Goal: Task Accomplishment & Management: Complete application form

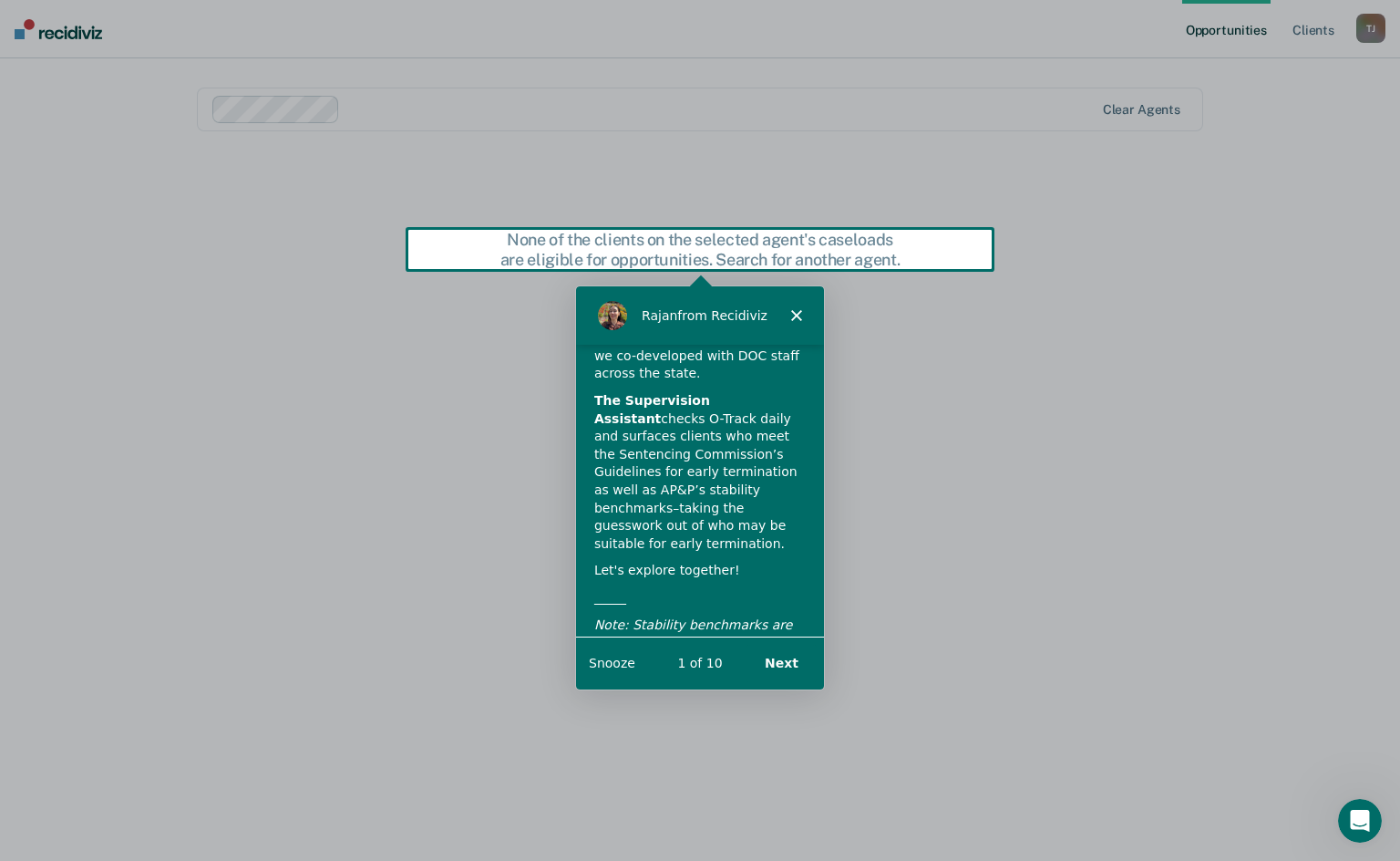
scroll to position [126, 0]
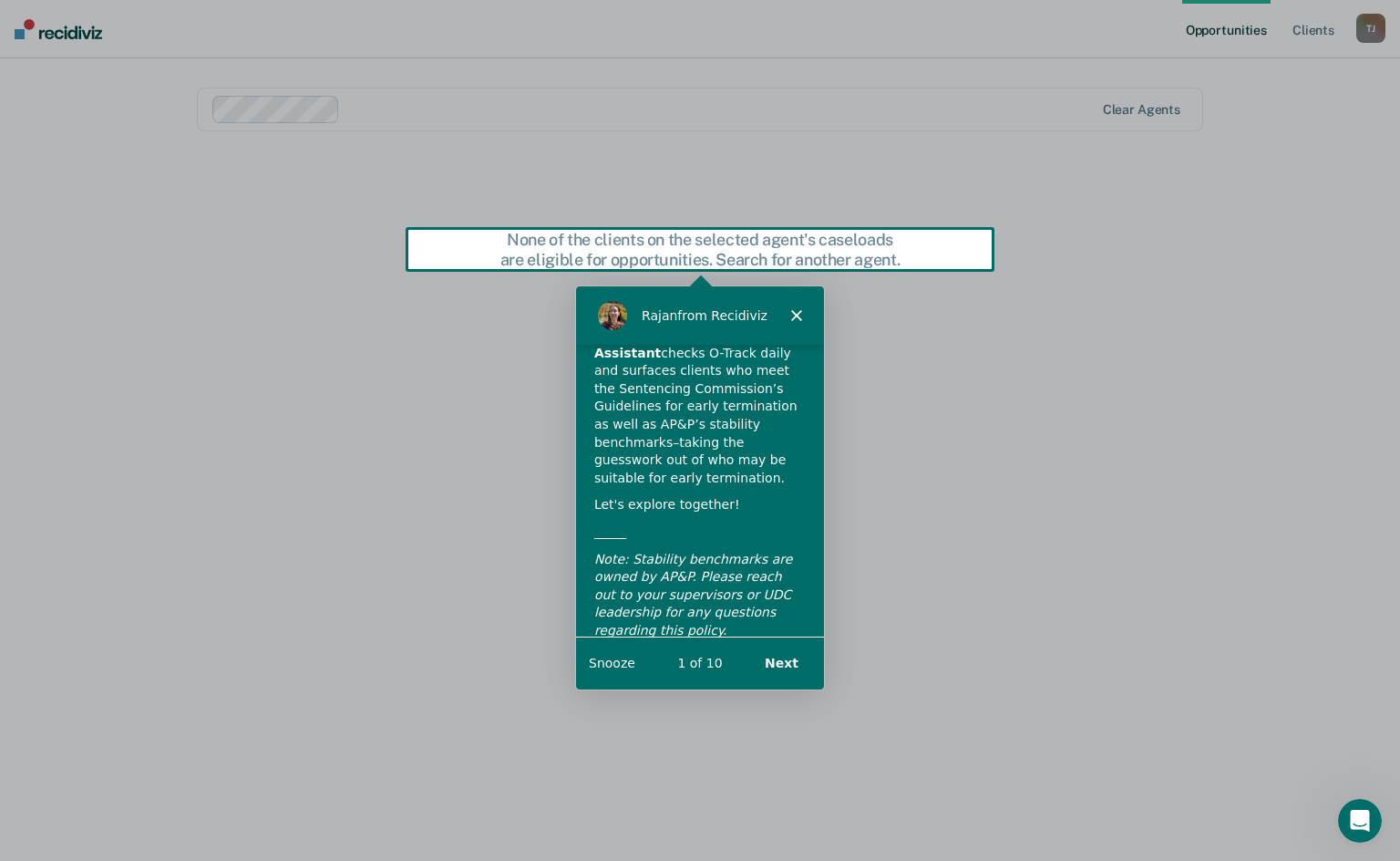
click at [776, 658] on button "Next" at bounding box center [780, 662] width 70 height 37
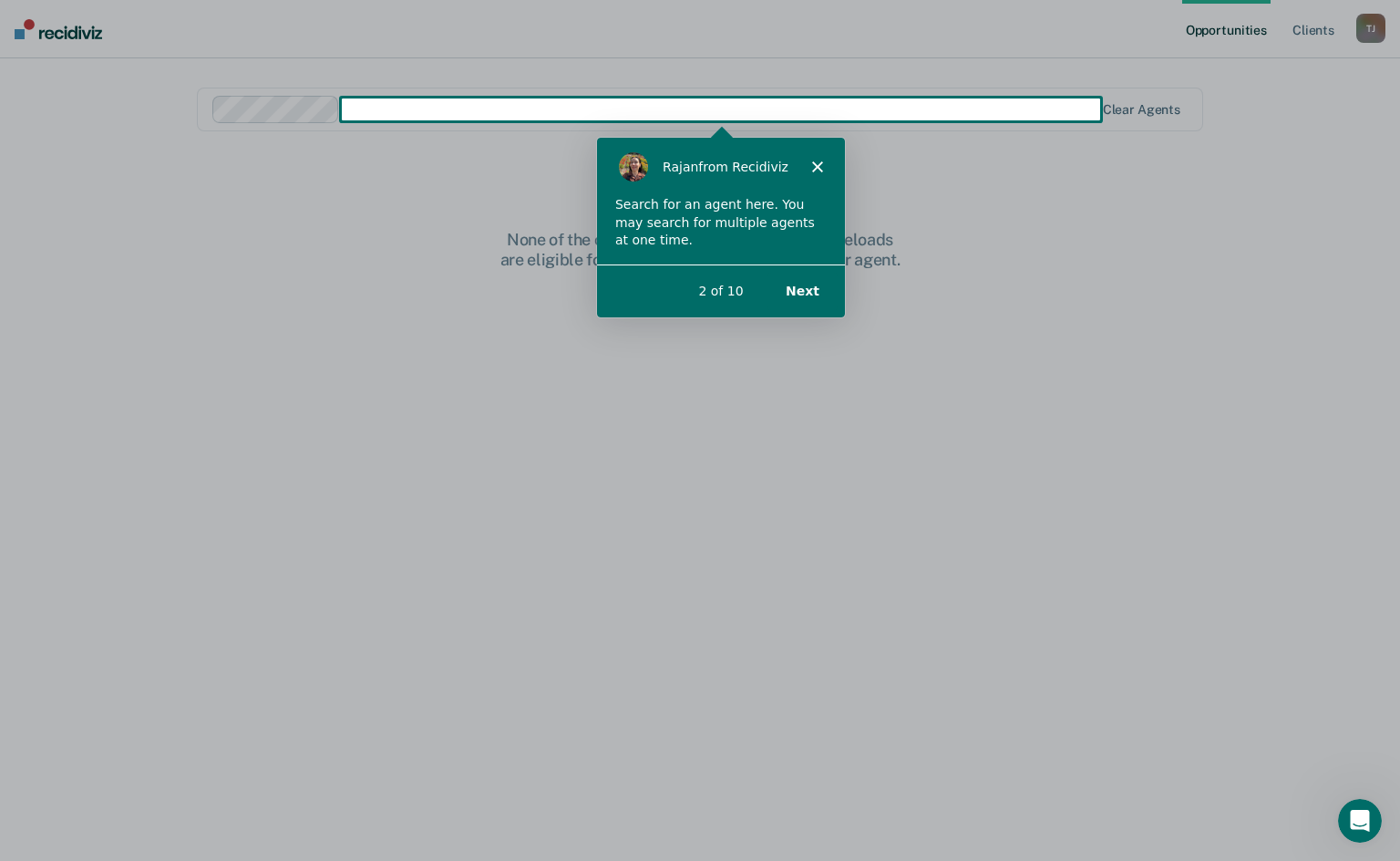
scroll to position [0, 0]
click at [809, 288] on button "Next" at bounding box center [801, 290] width 70 height 37
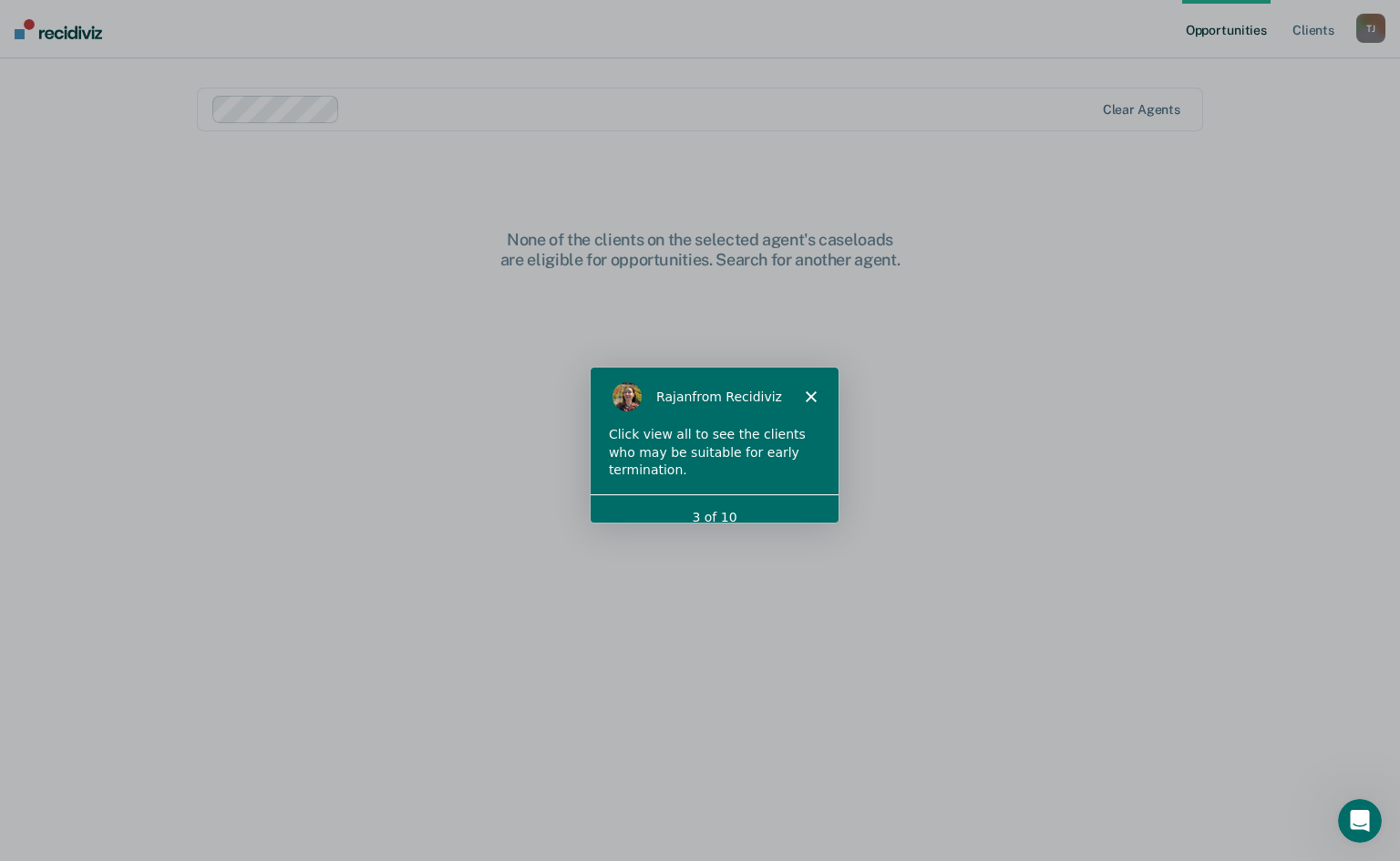
click at [779, 492] on div "3 of 10" at bounding box center [713, 515] width 248 height 46
click at [791, 437] on div "Click view all to see the clients who may be suitable for early termination." at bounding box center [713, 451] width 211 height 54
drag, startPoint x: 793, startPoint y: 495, endPoint x: 817, endPoint y: 492, distance: 24.2
click at [794, 506] on div "3 of 10" at bounding box center [713, 515] width 248 height 19
drag, startPoint x: 829, startPoint y: 492, endPoint x: 818, endPoint y: 491, distance: 11.0
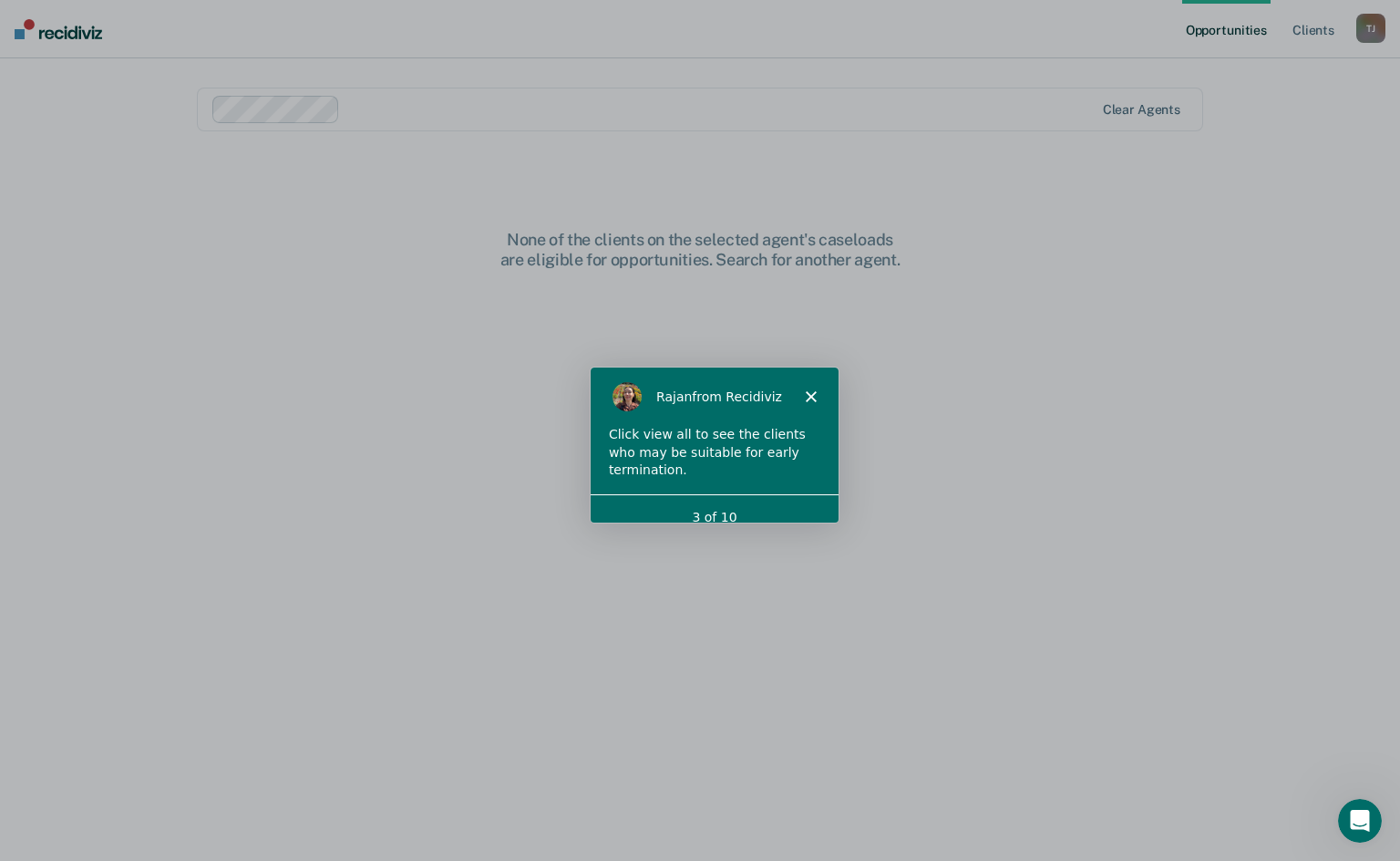
click at [828, 506] on div "3 of 10" at bounding box center [713, 515] width 248 height 19
click at [607, 492] on div "3 of 10" at bounding box center [713, 515] width 248 height 46
click at [617, 506] on div "3 of 10" at bounding box center [713, 515] width 248 height 19
click at [701, 440] on div "Click view all to see the clients who may be suitable for early termination." at bounding box center [713, 451] width 211 height 54
click at [779, 449] on div "Click view all to see the clients who may be suitable for early termination." at bounding box center [713, 451] width 211 height 54
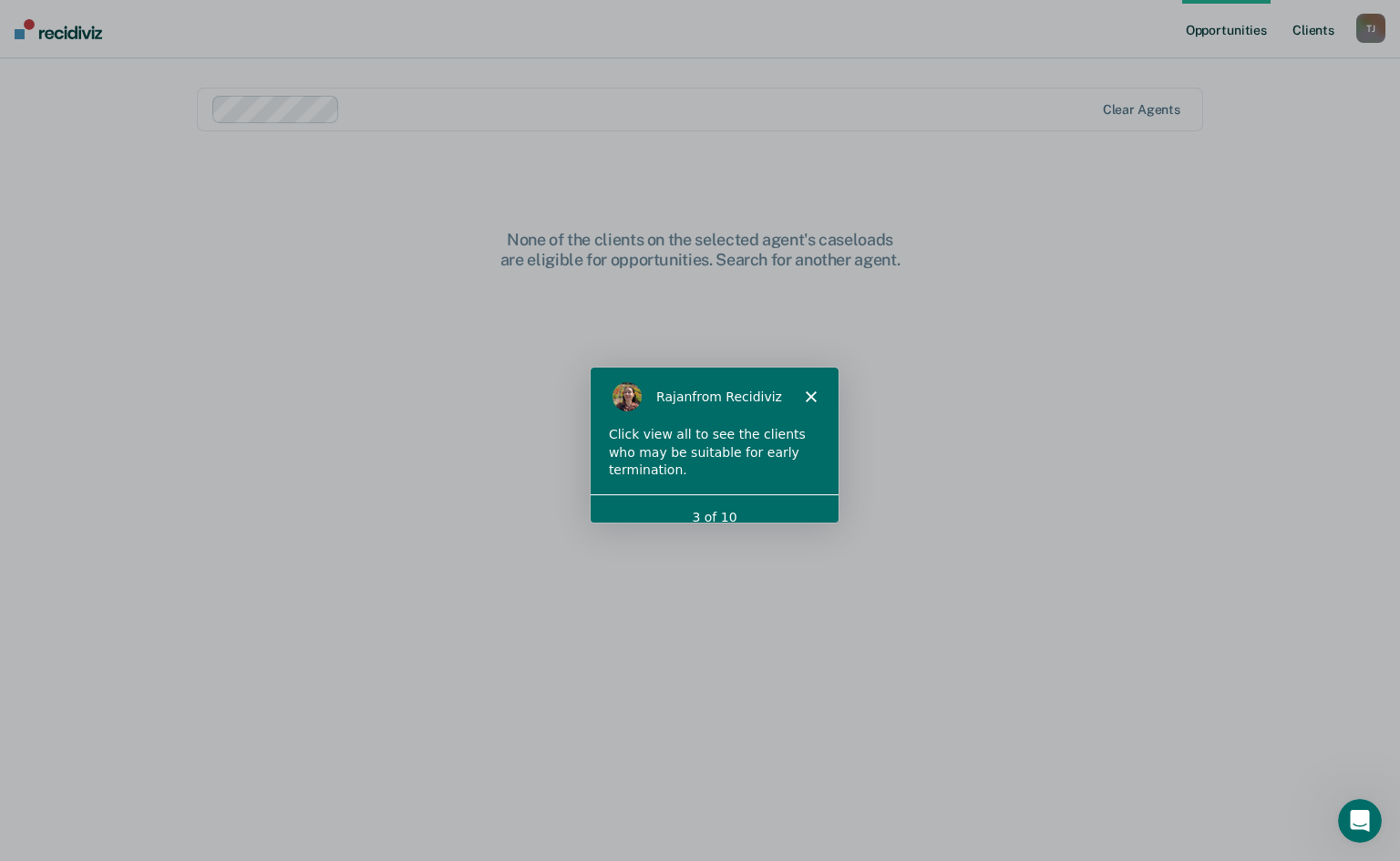
click at [1302, 28] on link "Client s" at bounding box center [1314, 29] width 49 height 58
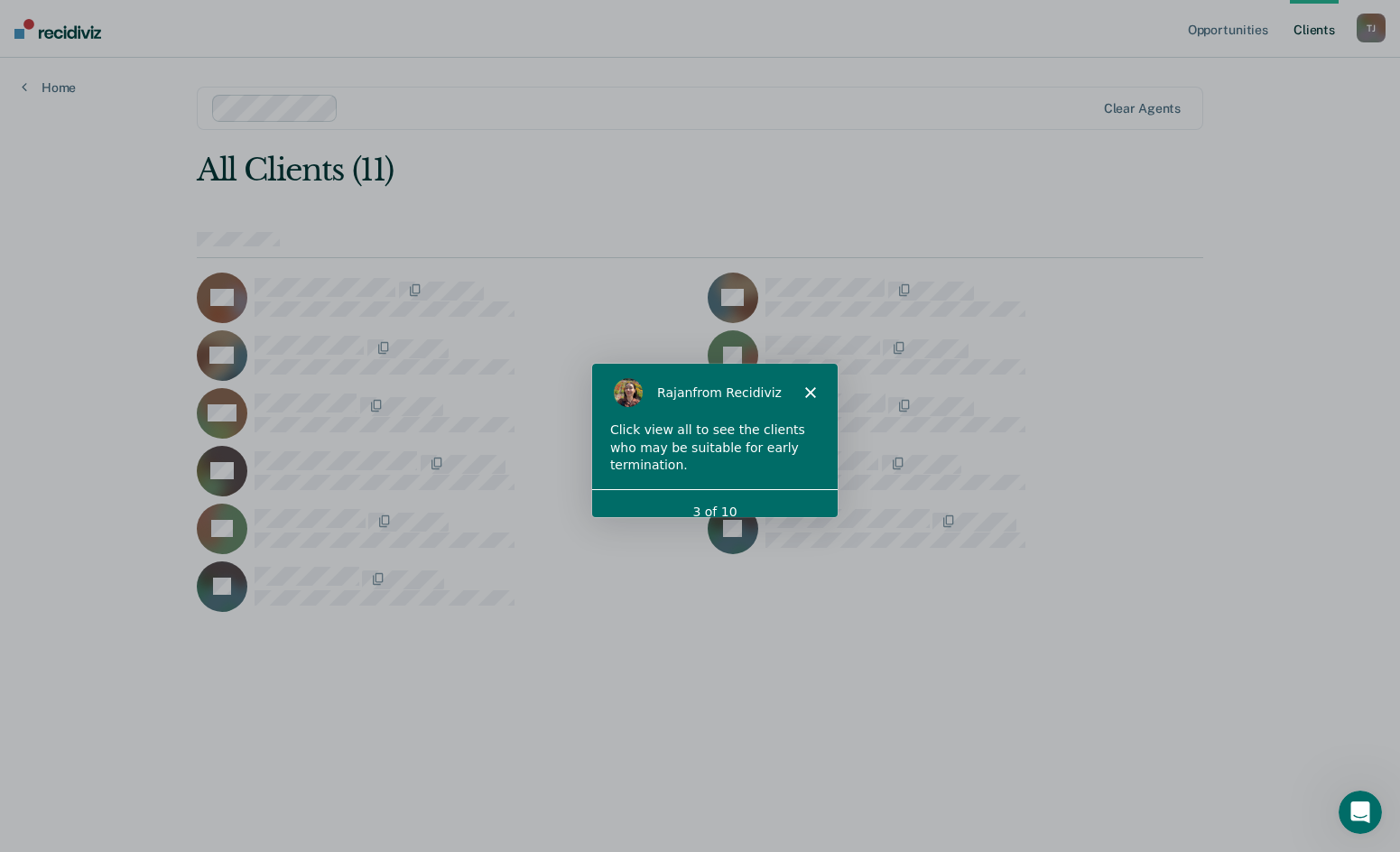
click at [732, 487] on div "3 of 10" at bounding box center [713, 510] width 245 height 46
click at [784, 501] on div "3 of 10" at bounding box center [713, 510] width 245 height 18
click at [1242, 26] on link "Opportunities" at bounding box center [1229, 28] width 88 height 57
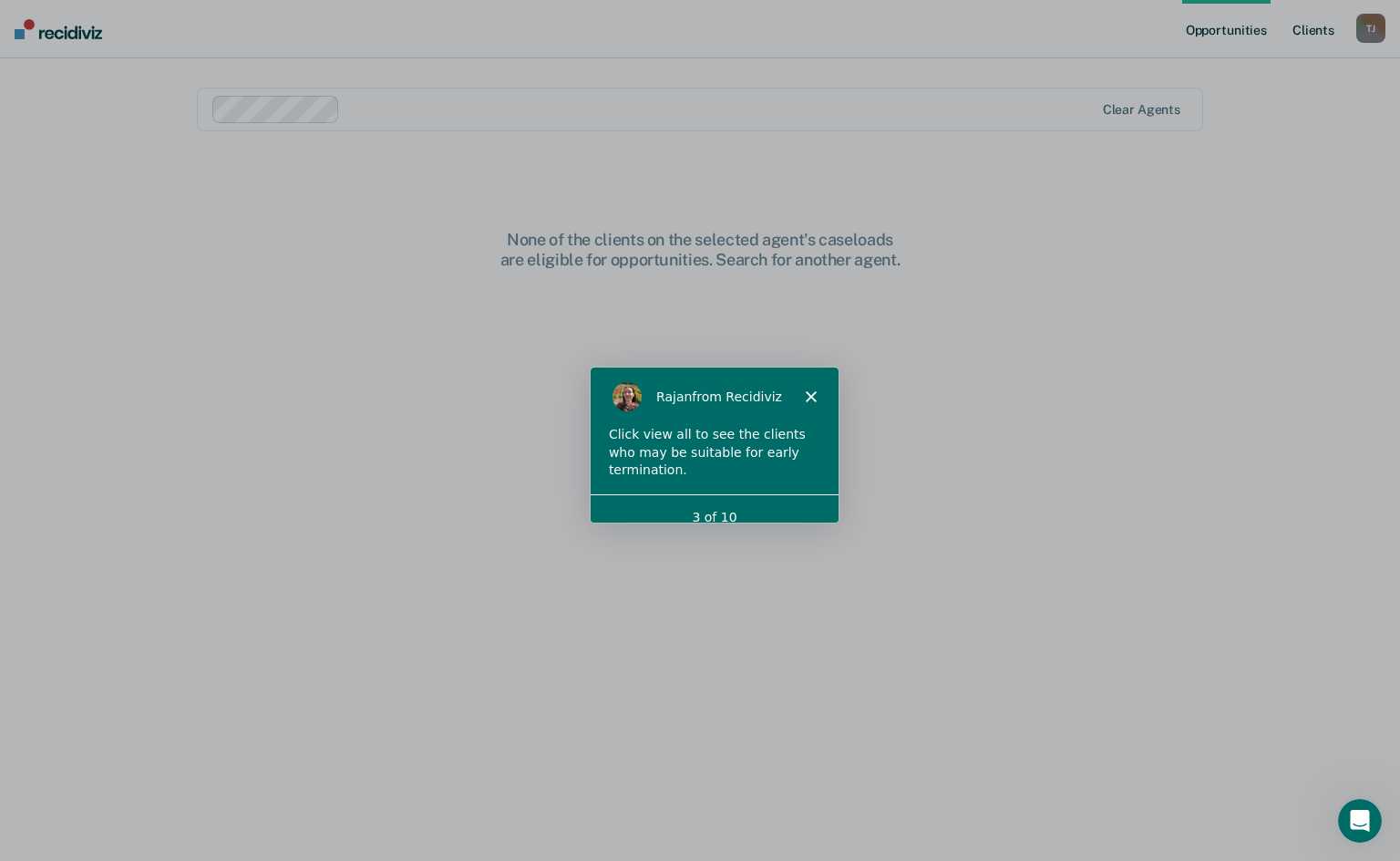
click at [1319, 31] on link "Client s" at bounding box center [1314, 29] width 49 height 58
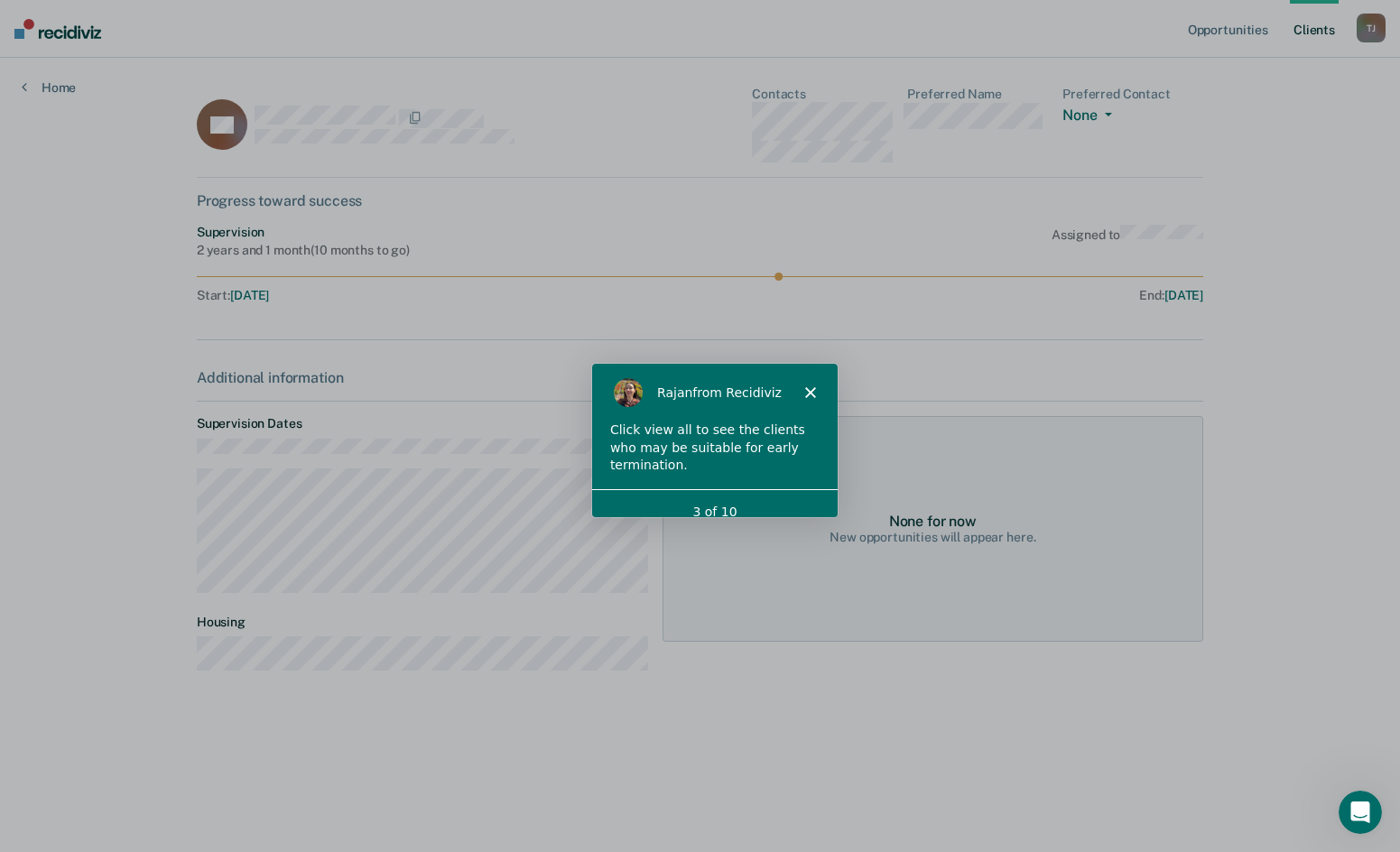
click at [726, 501] on div "3 of 10" at bounding box center [713, 510] width 245 height 18
click at [744, 408] on div "[PERSON_NAME] from Recidiviz" at bounding box center [713, 390] width 245 height 57
click at [796, 429] on div "Click view all to see the clients who may be suitable for early termination." at bounding box center [713, 446] width 209 height 53
click at [629, 432] on div "Click view all to see the clients who may be suitable for early termination." at bounding box center [713, 446] width 209 height 53
click at [610, 442] on div "Click view all to see the clients who may be suitable for early termination." at bounding box center [713, 446] width 209 height 53
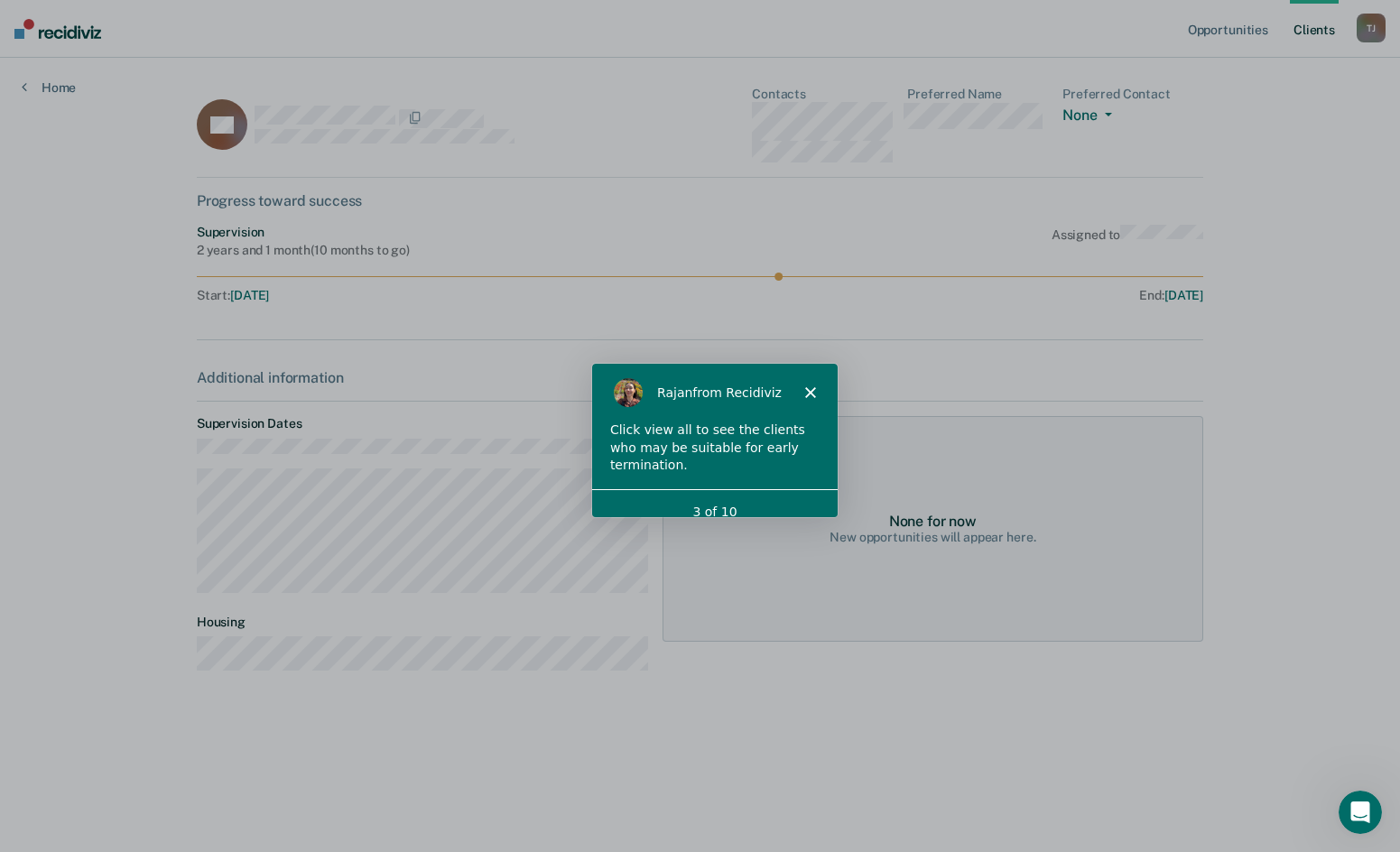
click at [812, 393] on icon "Close" at bounding box center [808, 390] width 11 height 11
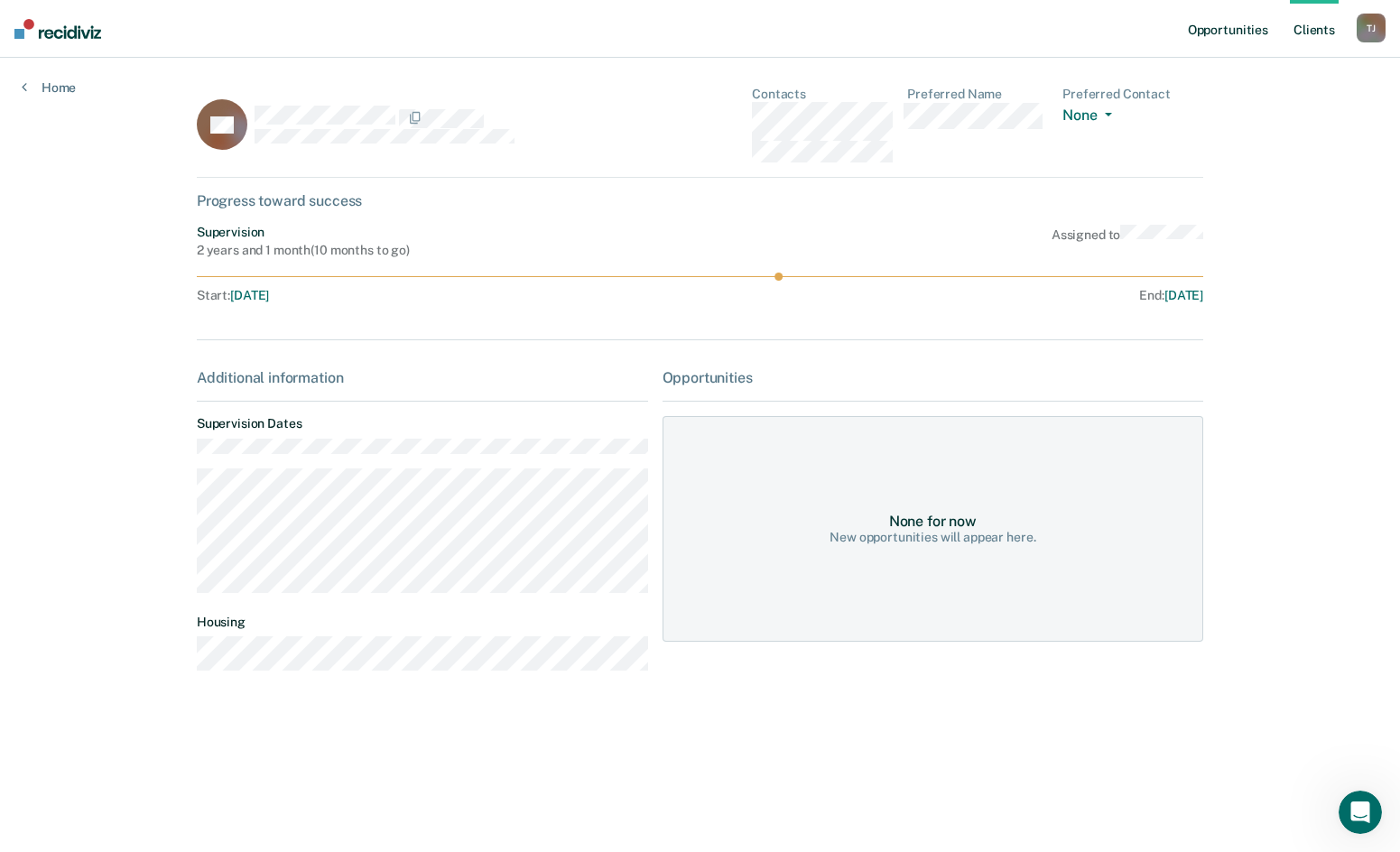
click at [1228, 28] on link "Opportunities" at bounding box center [1229, 28] width 88 height 57
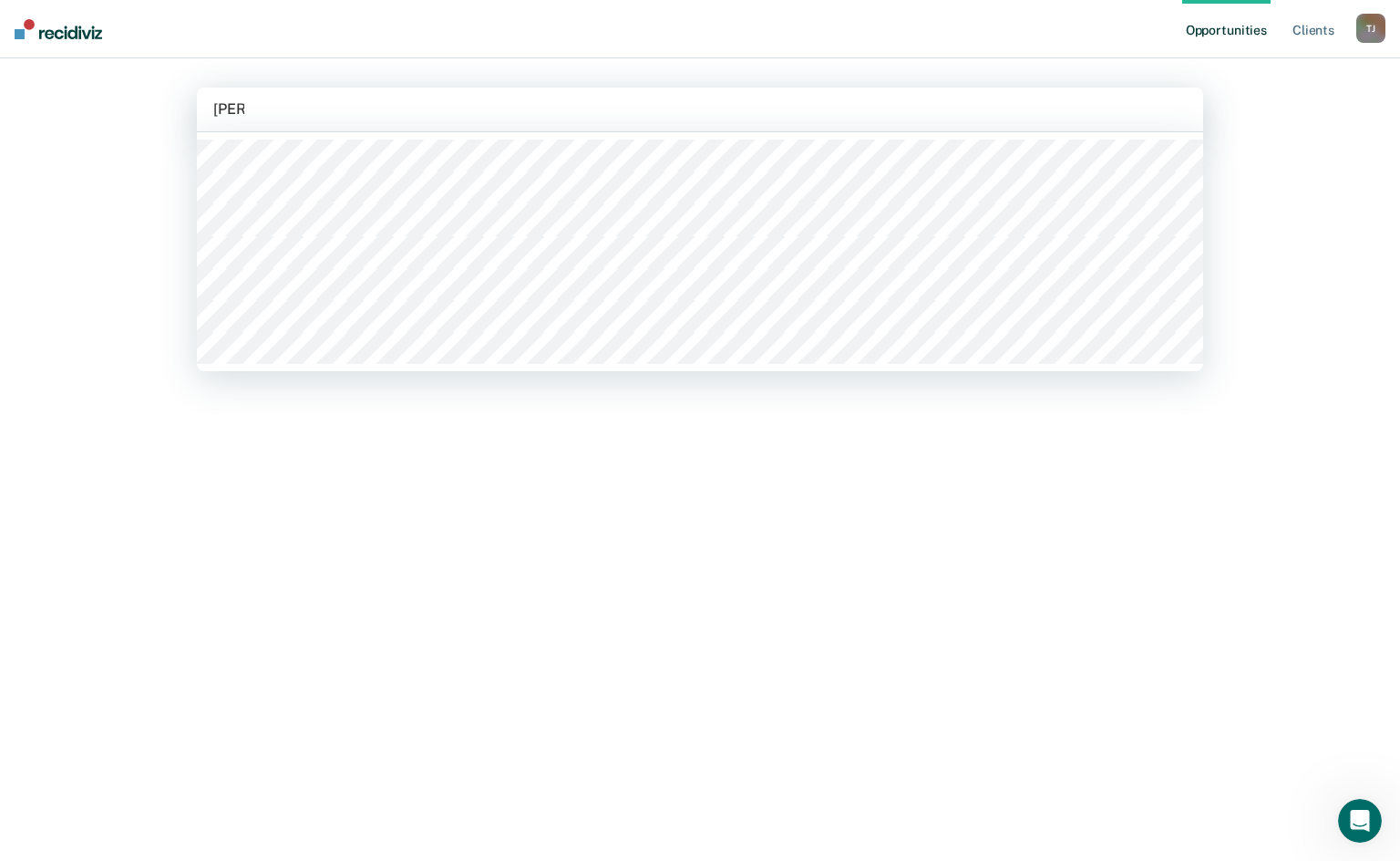
type input "[PERSON_NAME]"
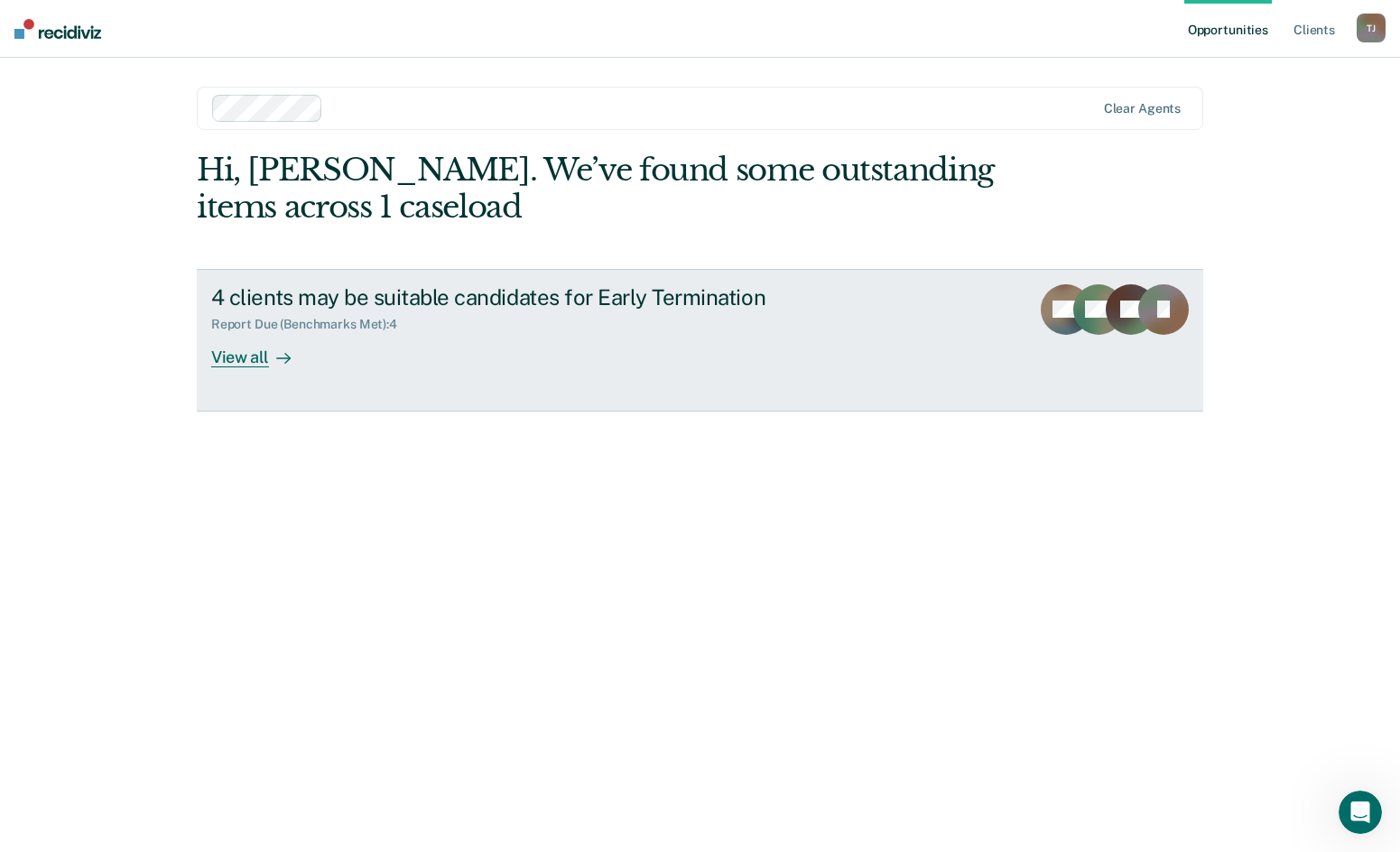
click at [256, 358] on div "View all" at bounding box center [262, 350] width 101 height 35
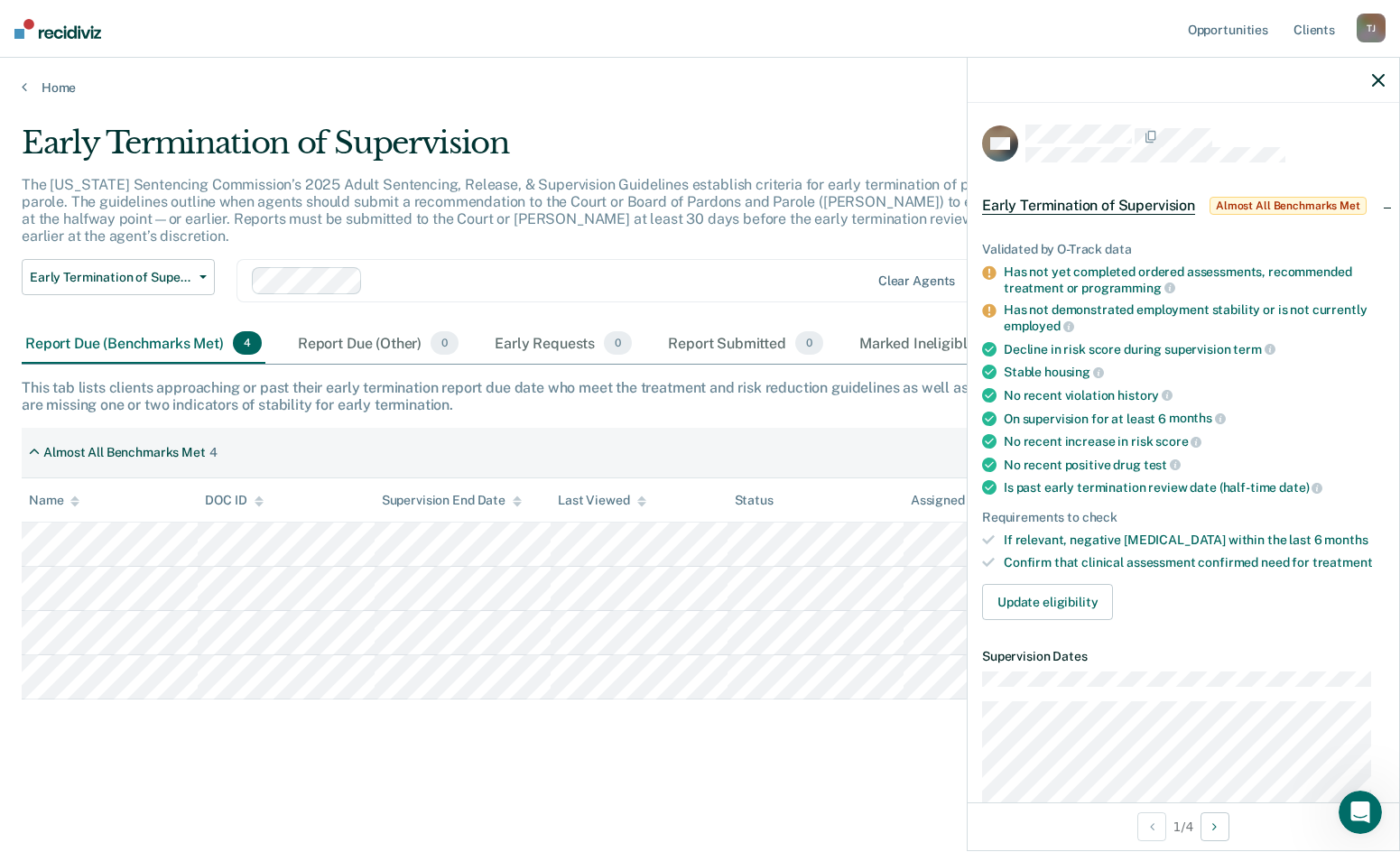
click at [630, 722] on div "Early Termination of Supervision The [US_STATE] Sentencing Commission’s 2025 Ad…" at bounding box center [700, 449] width 1357 height 650
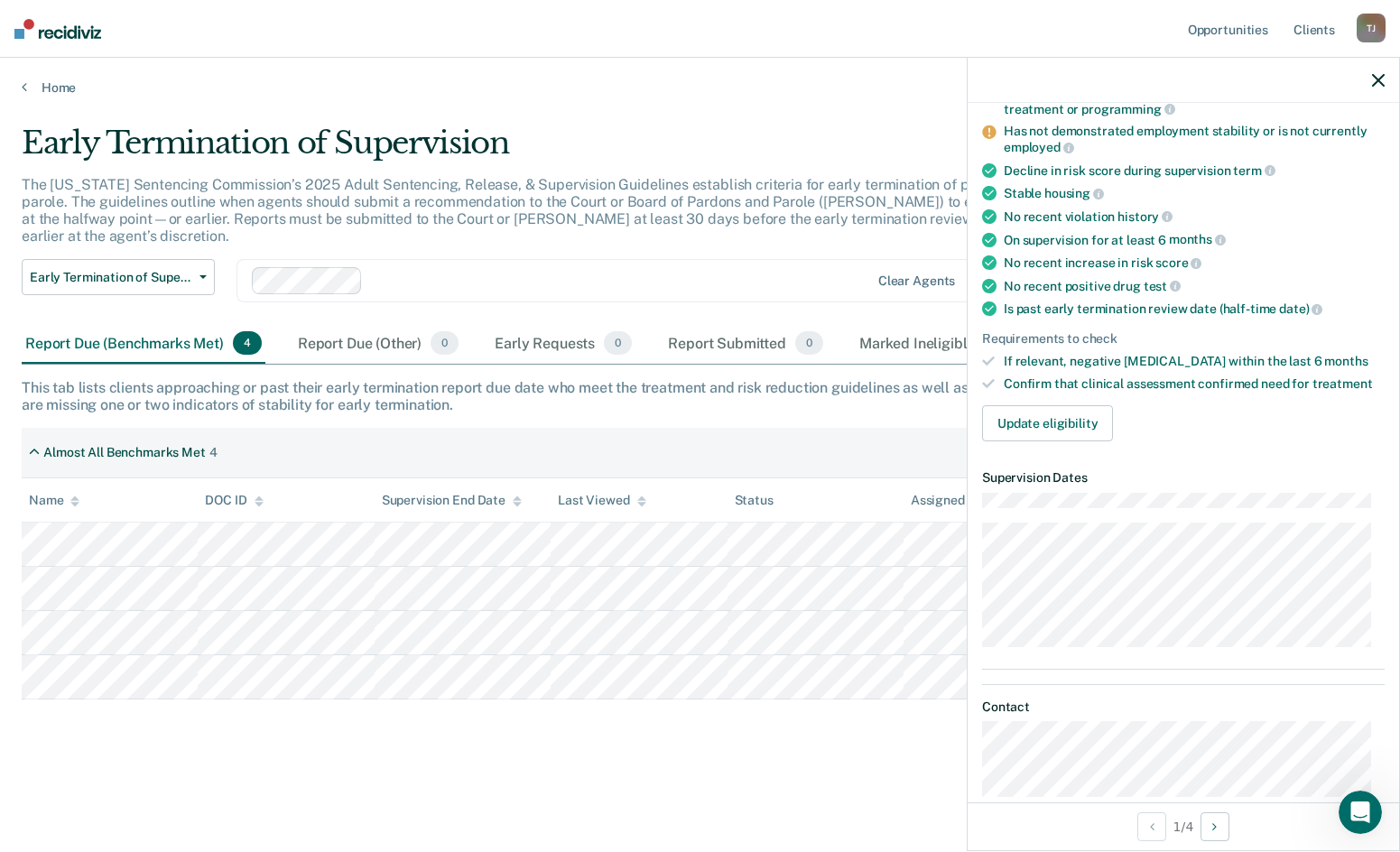
scroll to position [270, 0]
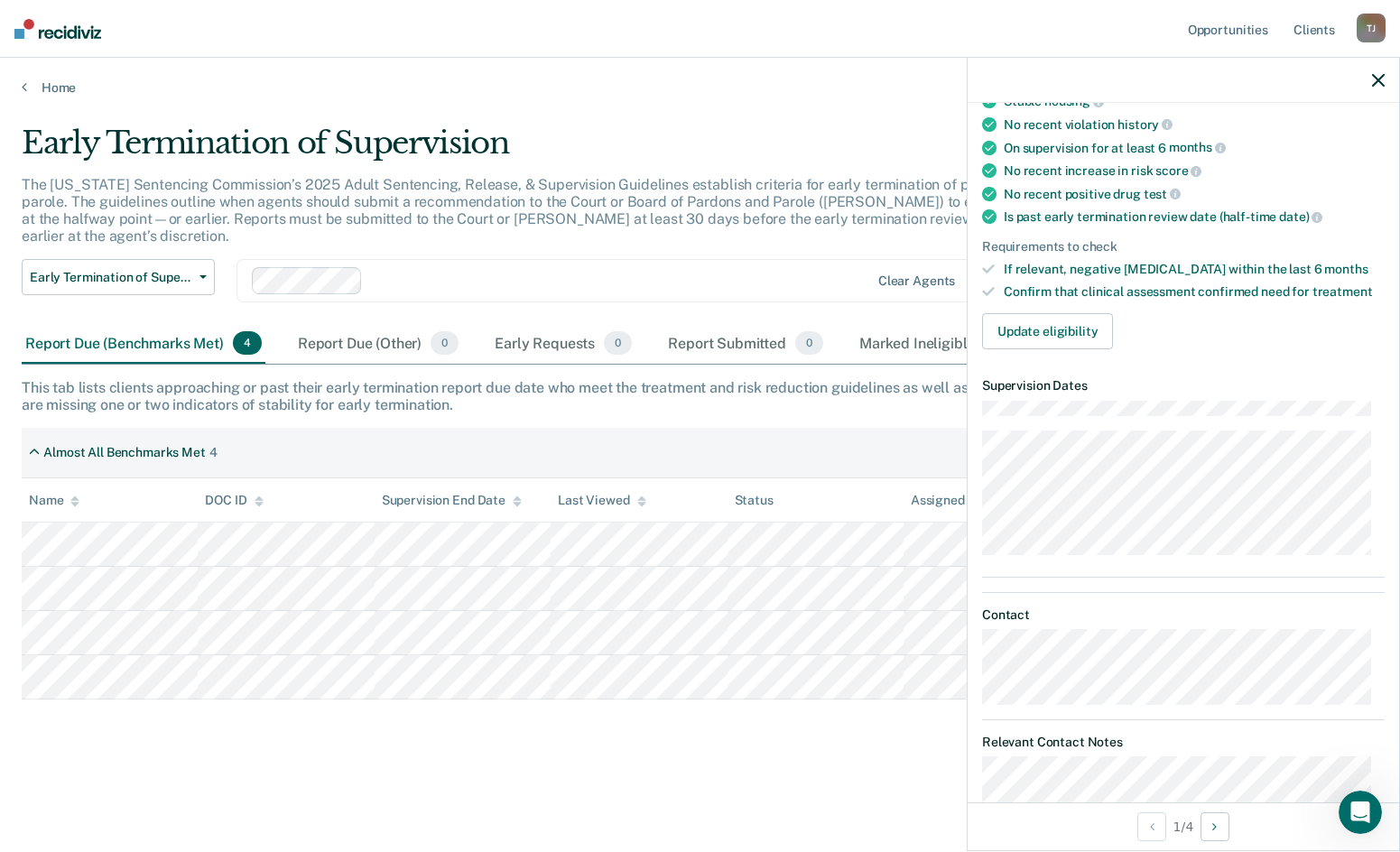
click at [736, 739] on div "Early Termination of Supervision The [US_STATE] Sentencing Commission’s 2025 Ad…" at bounding box center [700, 449] width 1357 height 650
click at [1074, 323] on button "Update eligibility" at bounding box center [1048, 331] width 131 height 36
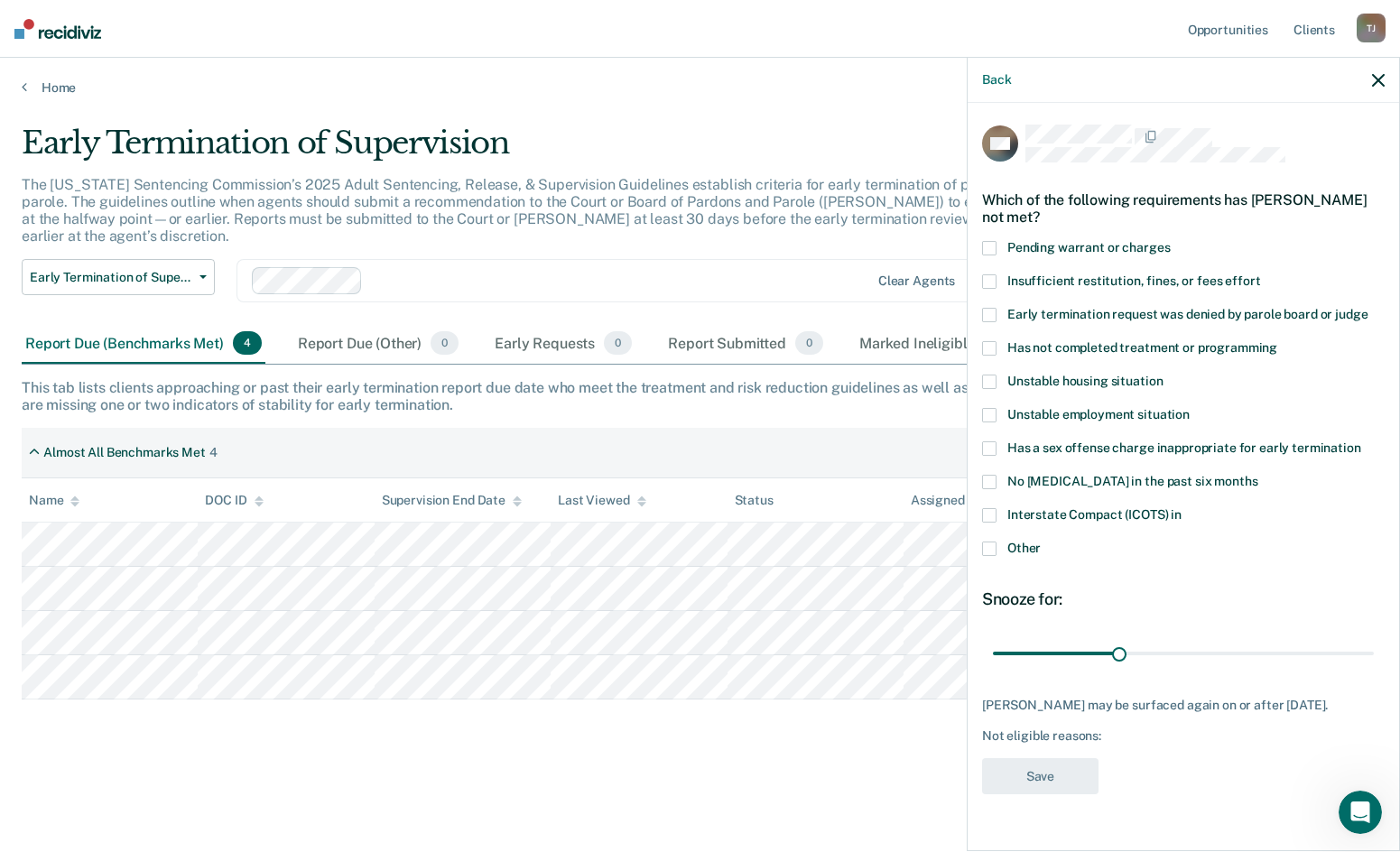
click at [592, 705] on div "Early Termination of Supervision The [US_STATE] Sentencing Commission’s 2025 Ad…" at bounding box center [700, 420] width 1357 height 592
click at [987, 543] on span at bounding box center [989, 549] width 15 height 15
click at [1041, 542] on input "Other" at bounding box center [1041, 542] width 0 height 0
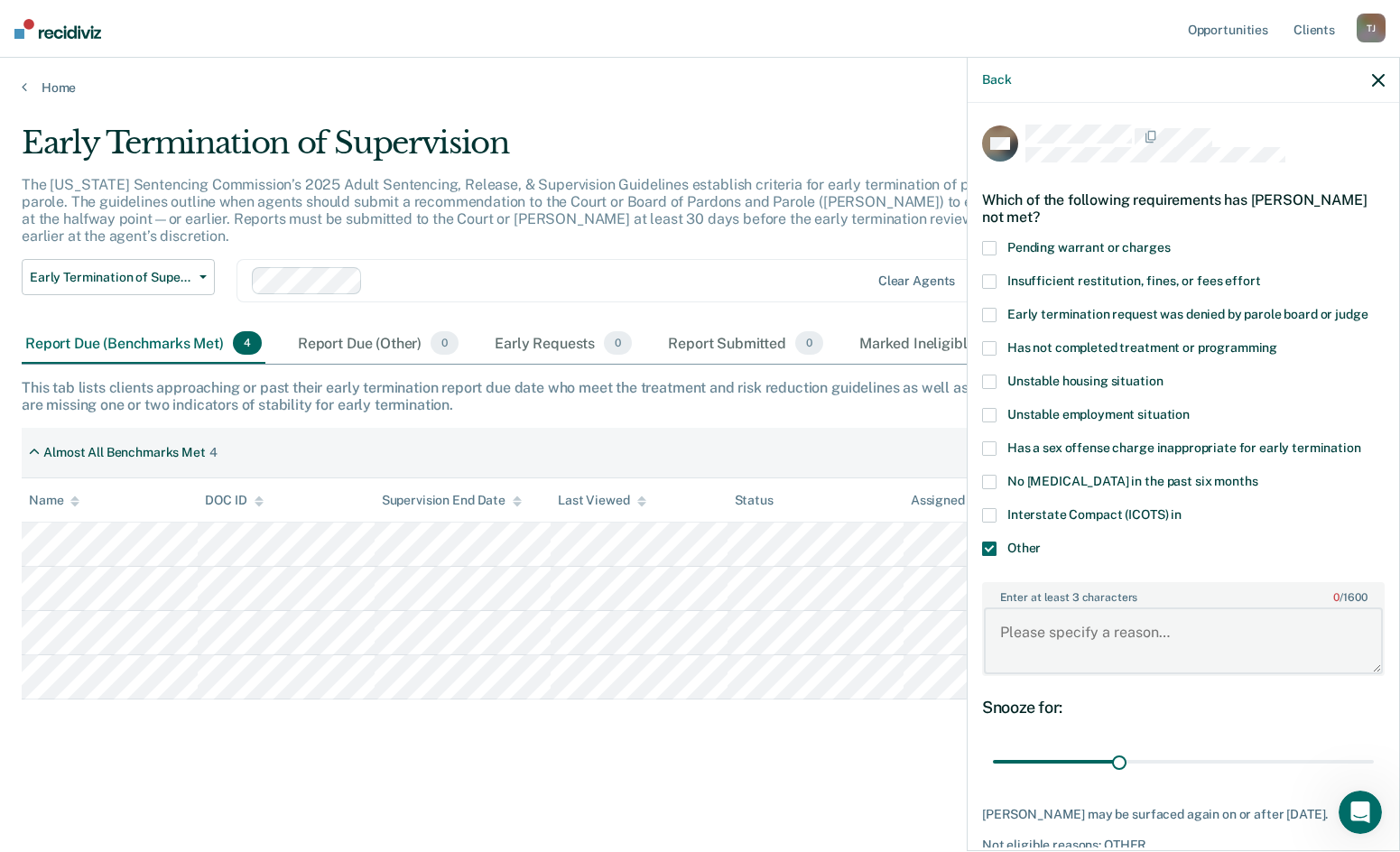
click at [1095, 630] on textarea "Enter at least 3 characters 0 / 1600" at bounding box center [1184, 641] width 399 height 67
type textarea "fugitive"
click at [1289, 515] on label "Interstate Compact (ICOTS) in" at bounding box center [1184, 516] width 403 height 18
click at [1182, 508] on input "Interstate Compact (ICOTS) in" at bounding box center [1182, 508] width 0 height 0
click at [993, 499] on div "No [MEDICAL_DATA] in the past six months" at bounding box center [1184, 491] width 403 height 33
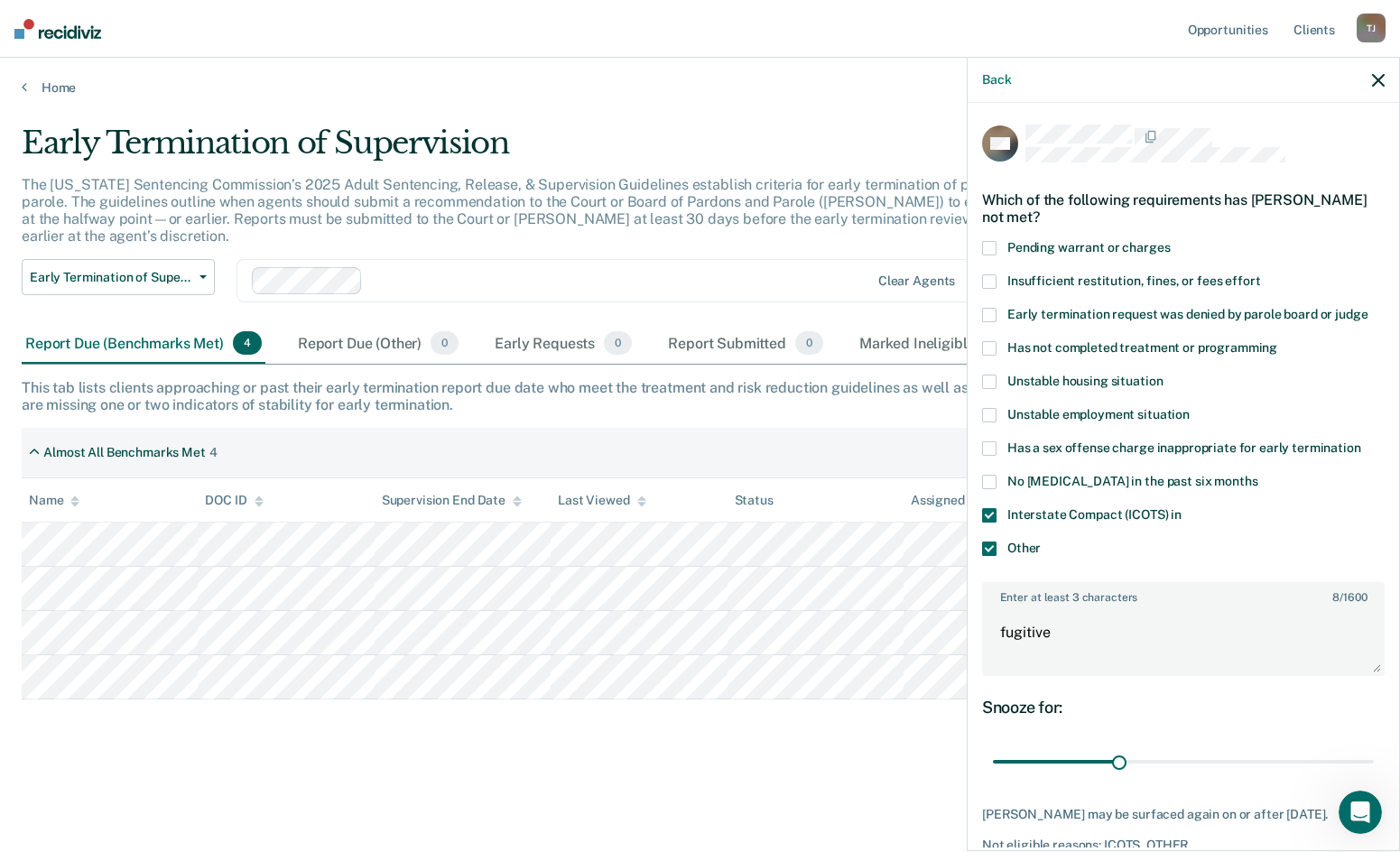
click at [992, 512] on span at bounding box center [989, 515] width 15 height 15
click at [1182, 508] on input "Interstate Compact (ICOTS) in" at bounding box center [1182, 508] width 0 height 0
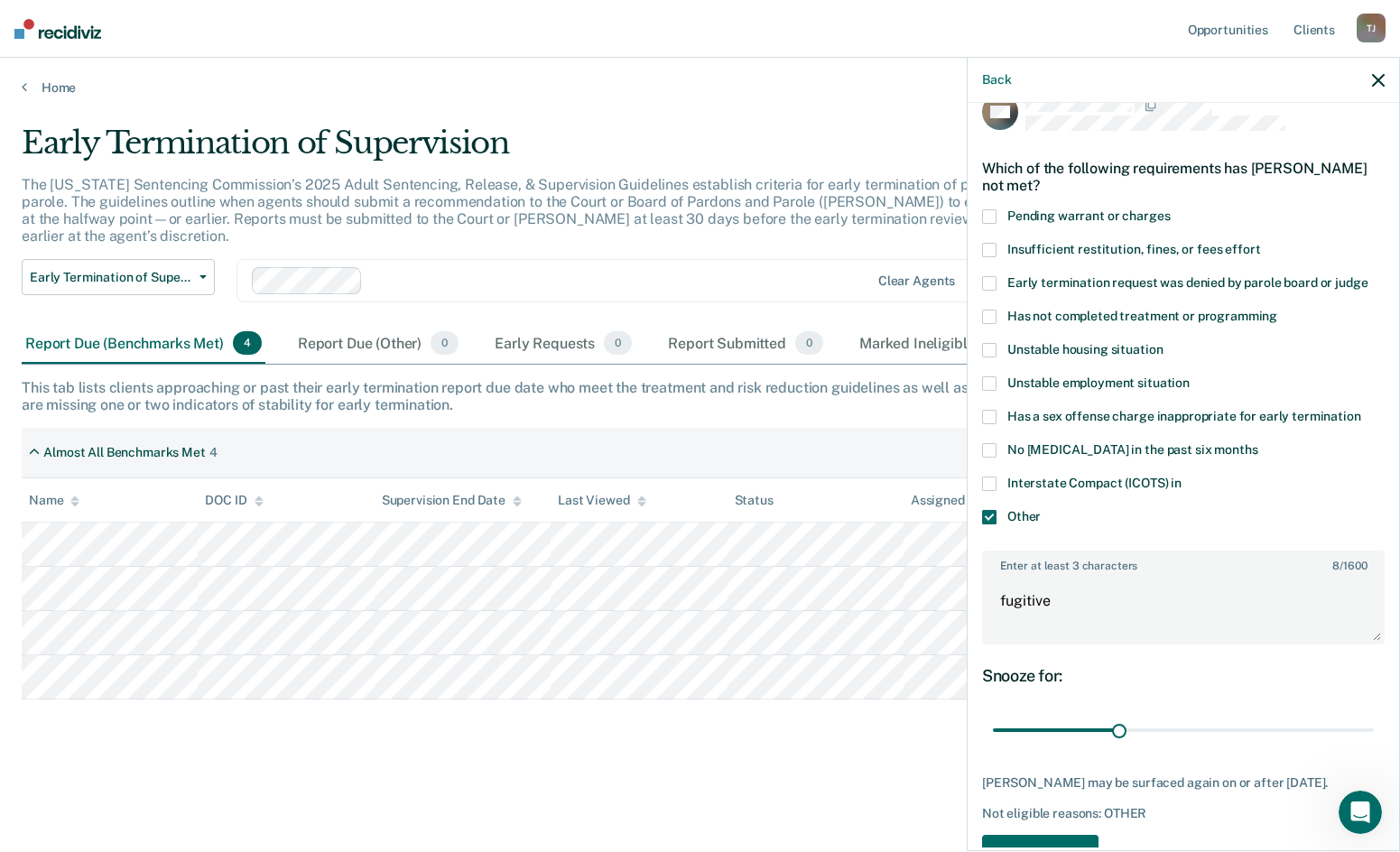
scroll to position [87, 0]
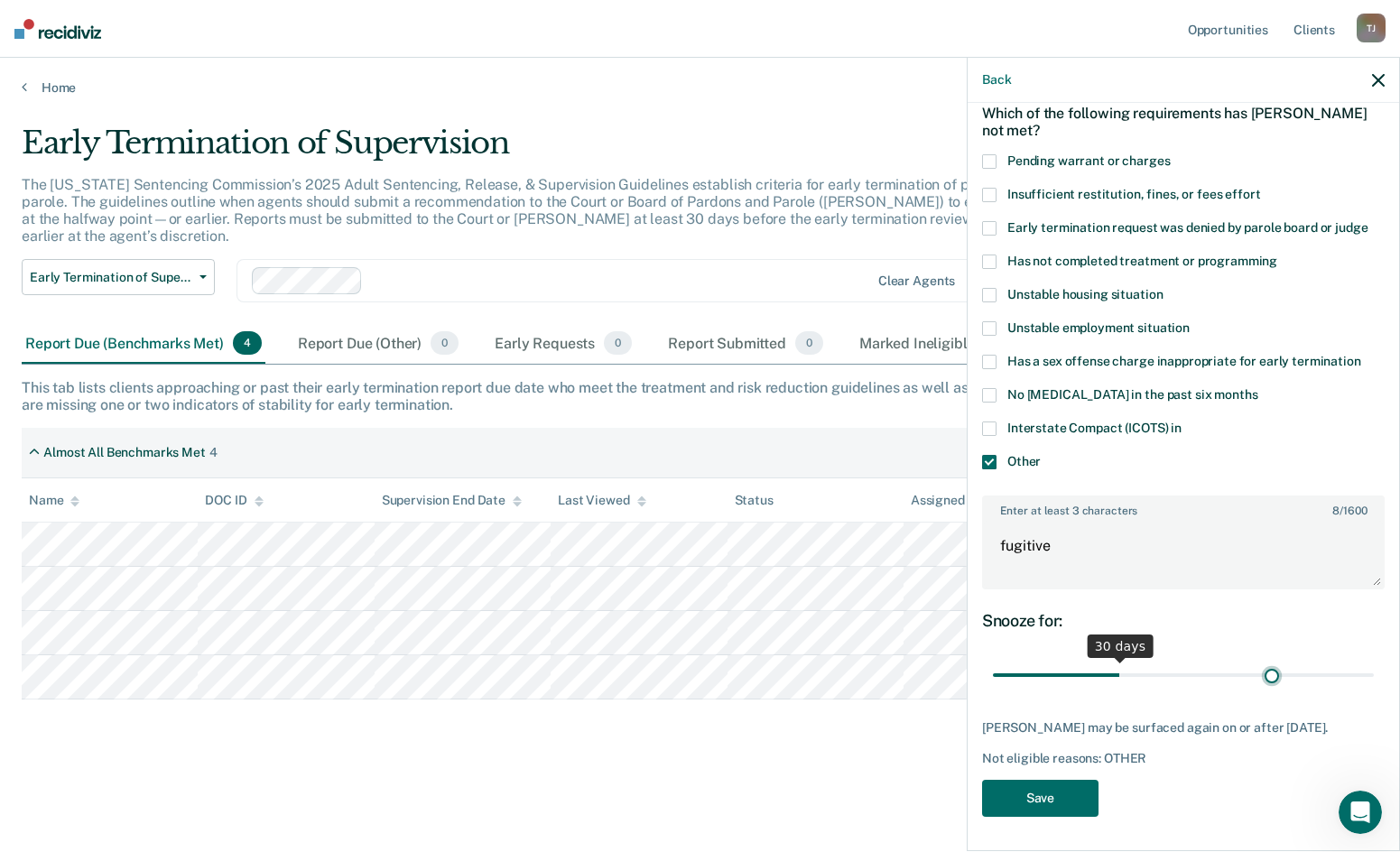
click at [1264, 677] on input "range" at bounding box center [1184, 675] width 381 height 31
type input "70"
click at [1274, 676] on input "range" at bounding box center [1184, 675] width 381 height 31
click at [1024, 800] on button "Save" at bounding box center [1041, 799] width 117 height 37
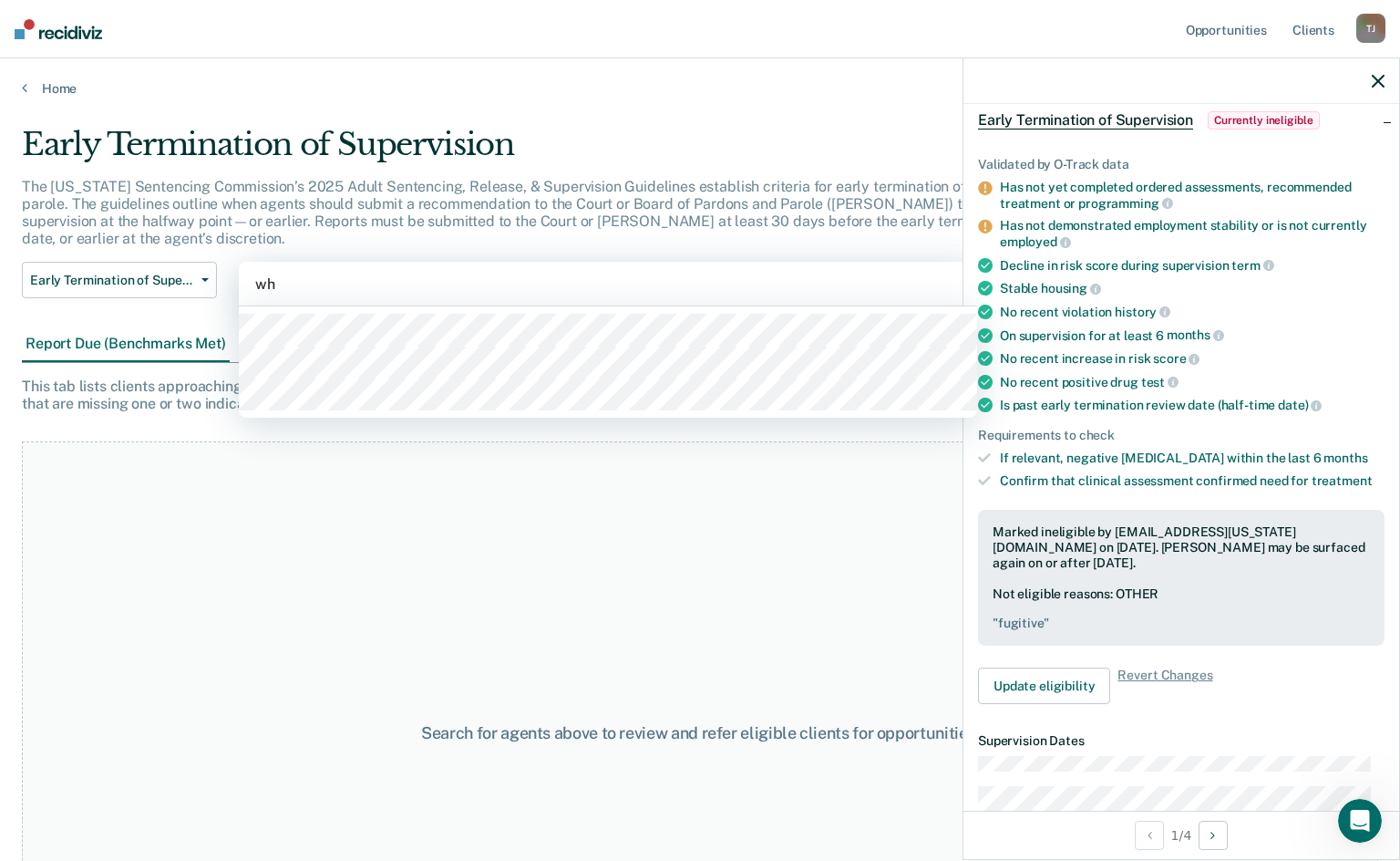
type input "whe"
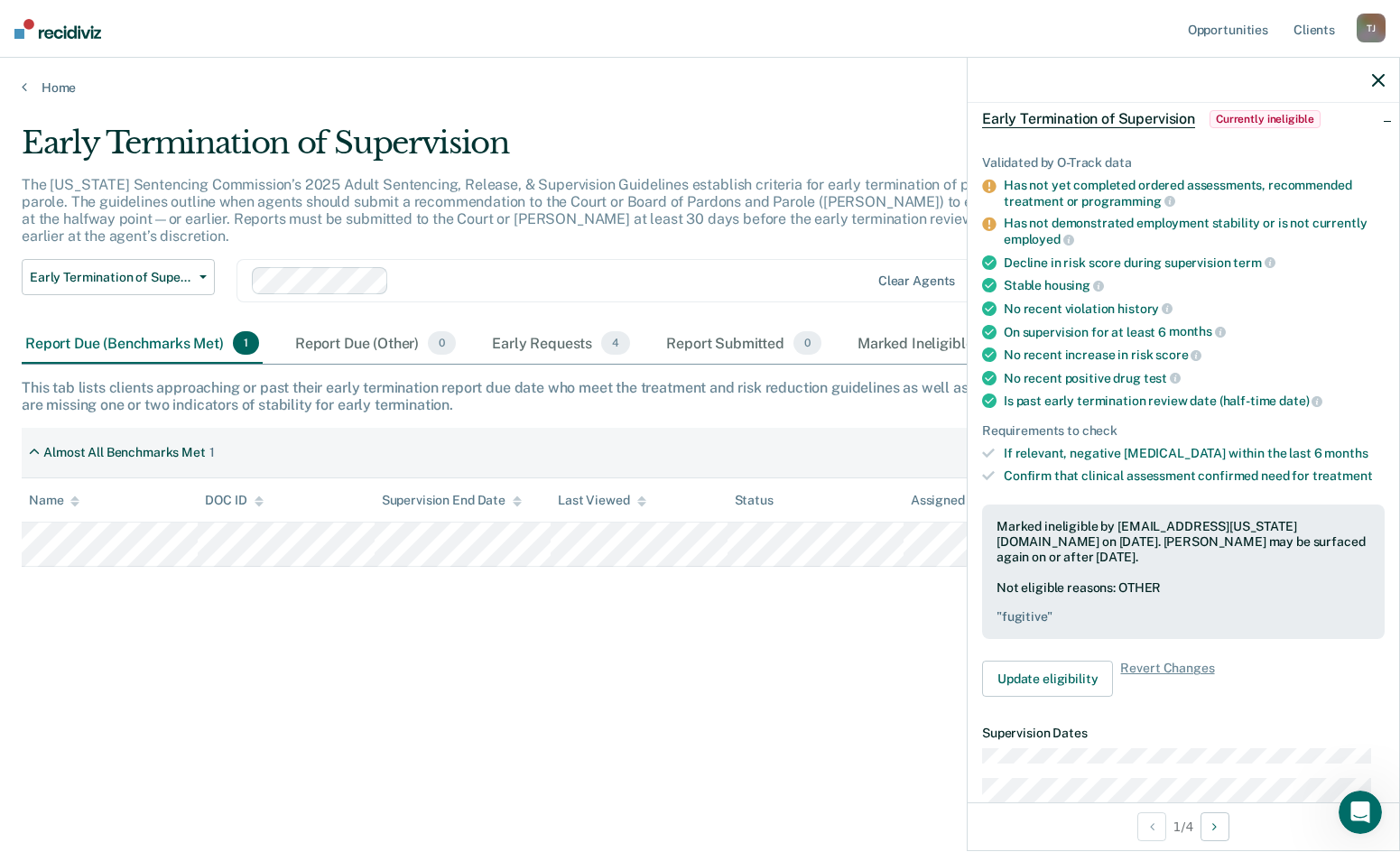
click at [777, 654] on div "Early Termination of Supervision The [US_STATE] Sentencing Commission’s 2025 Ad…" at bounding box center [700, 420] width 1357 height 592
click at [1371, 75] on div at bounding box center [1184, 80] width 432 height 45
click at [1388, 75] on div at bounding box center [1184, 80] width 432 height 45
click at [1380, 79] on icon "button" at bounding box center [1379, 80] width 13 height 13
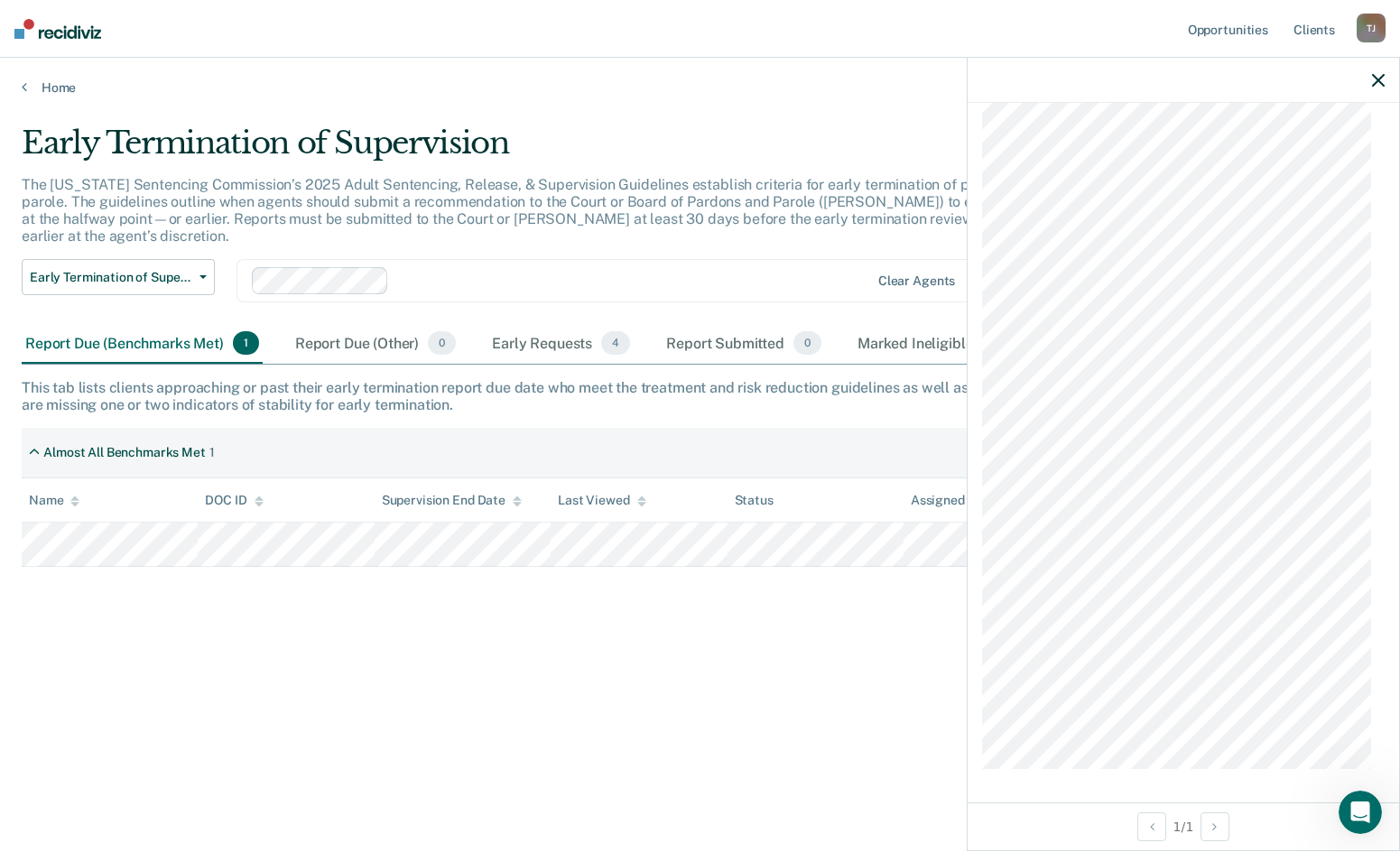
scroll to position [1296, 0]
click at [523, 601] on div "Early Termination of Supervision The [US_STATE] Sentencing Commission’s 2025 Ad…" at bounding box center [700, 420] width 1357 height 592
drag, startPoint x: 680, startPoint y: 645, endPoint x: 700, endPoint y: 635, distance: 22.4
click at [690, 645] on div "Early Termination of Supervision The [US_STATE] Sentencing Commission’s 2025 Ad…" at bounding box center [700, 420] width 1357 height 592
click at [1379, 76] on icon "button" at bounding box center [1379, 80] width 13 height 13
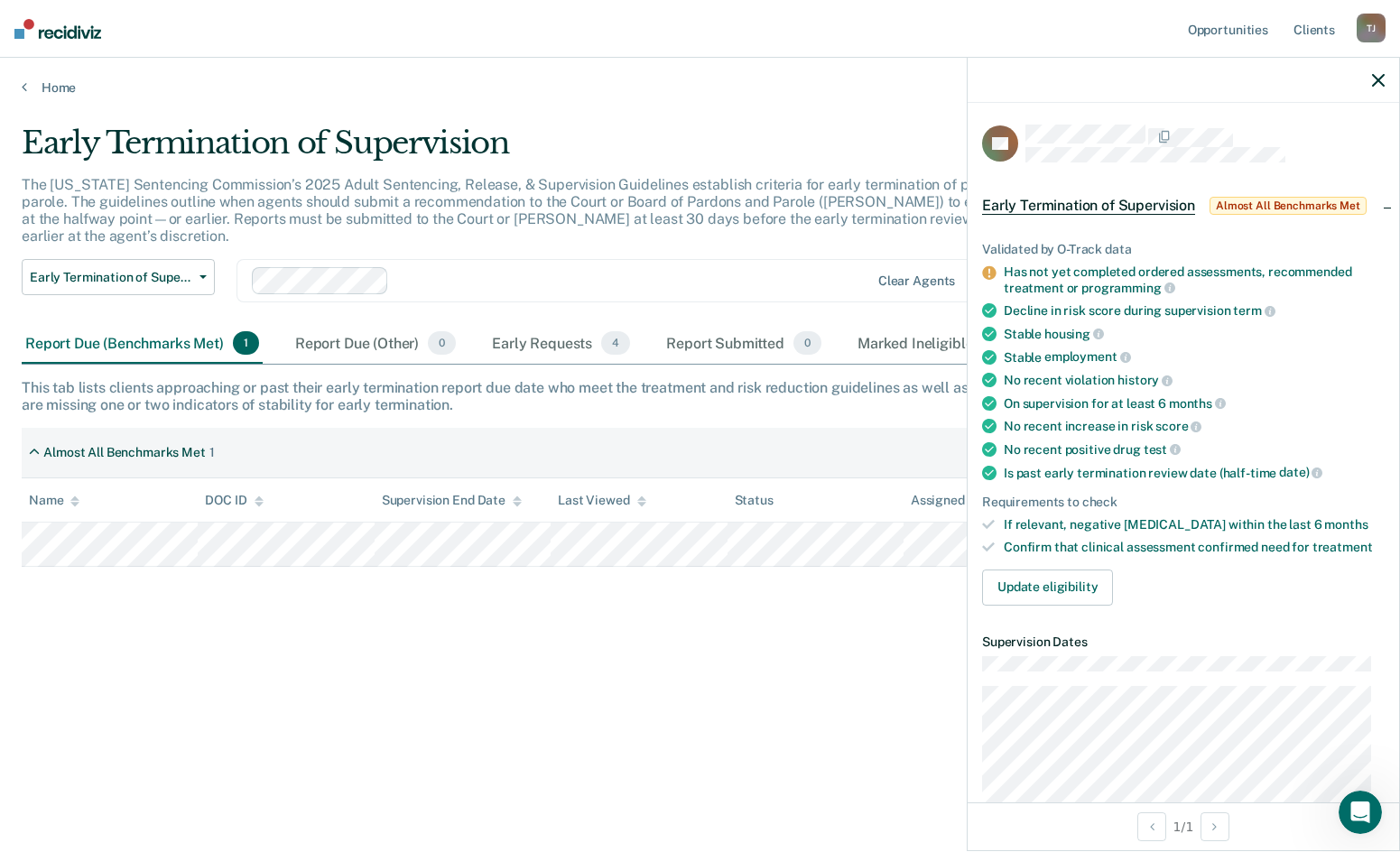
click at [374, 600] on div "Early Termination of Supervision The [US_STATE] Sentencing Commission’s 2025 Ad…" at bounding box center [700, 420] width 1357 height 592
drag, startPoint x: 846, startPoint y: 633, endPoint x: 810, endPoint y: 637, distance: 36.2
click at [845, 633] on div "Early Termination of Supervision The [US_STATE] Sentencing Commission’s 2025 Ad…" at bounding box center [700, 420] width 1357 height 592
click at [641, 495] on icon at bounding box center [641, 497] width 9 height 5
click at [594, 493] on div "Last Viewed" at bounding box center [602, 501] width 88 height 16
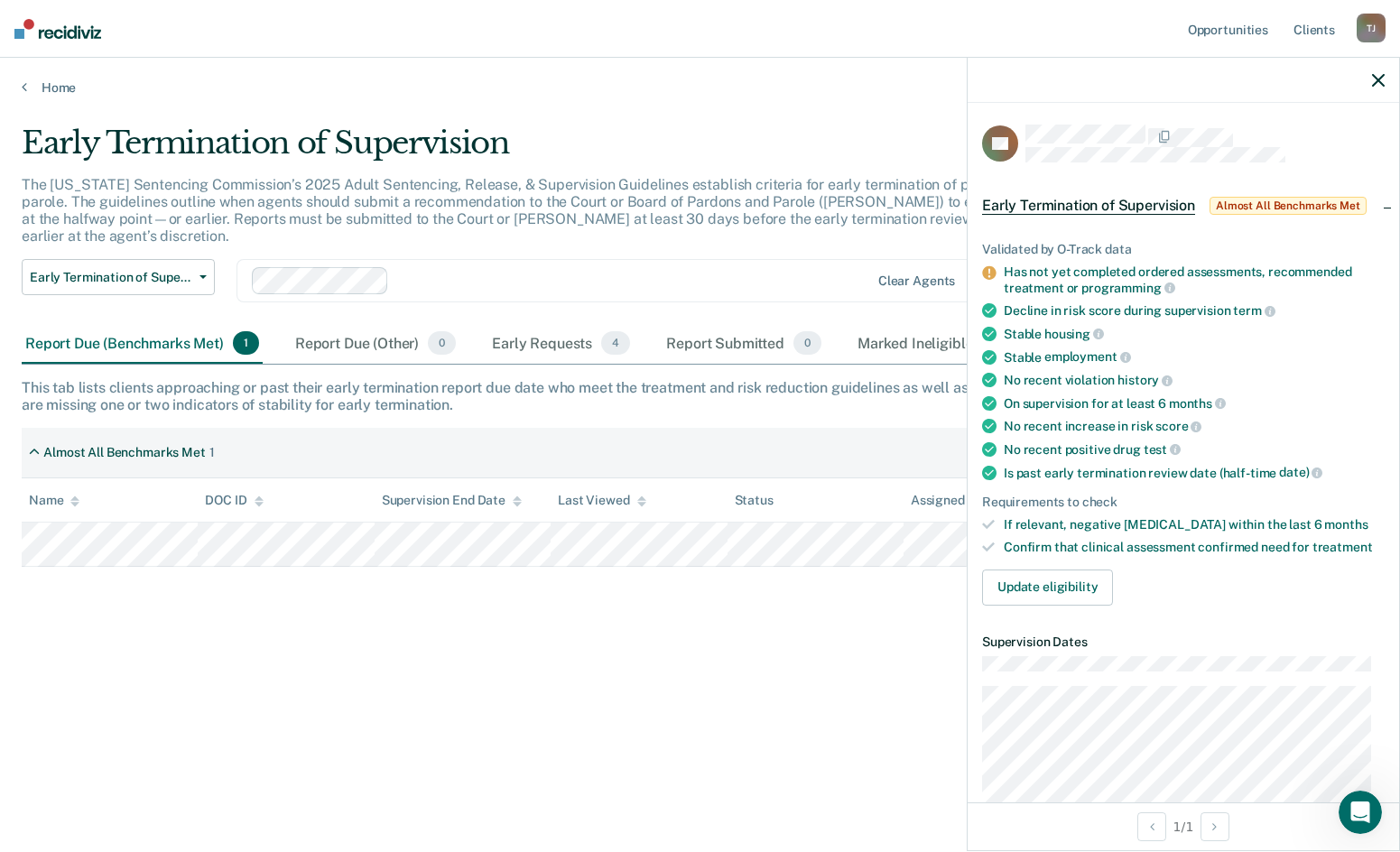
click at [414, 493] on div "Supervision End Date" at bounding box center [452, 501] width 140 height 16
click at [1375, 75] on icon "button" at bounding box center [1379, 80] width 13 height 13
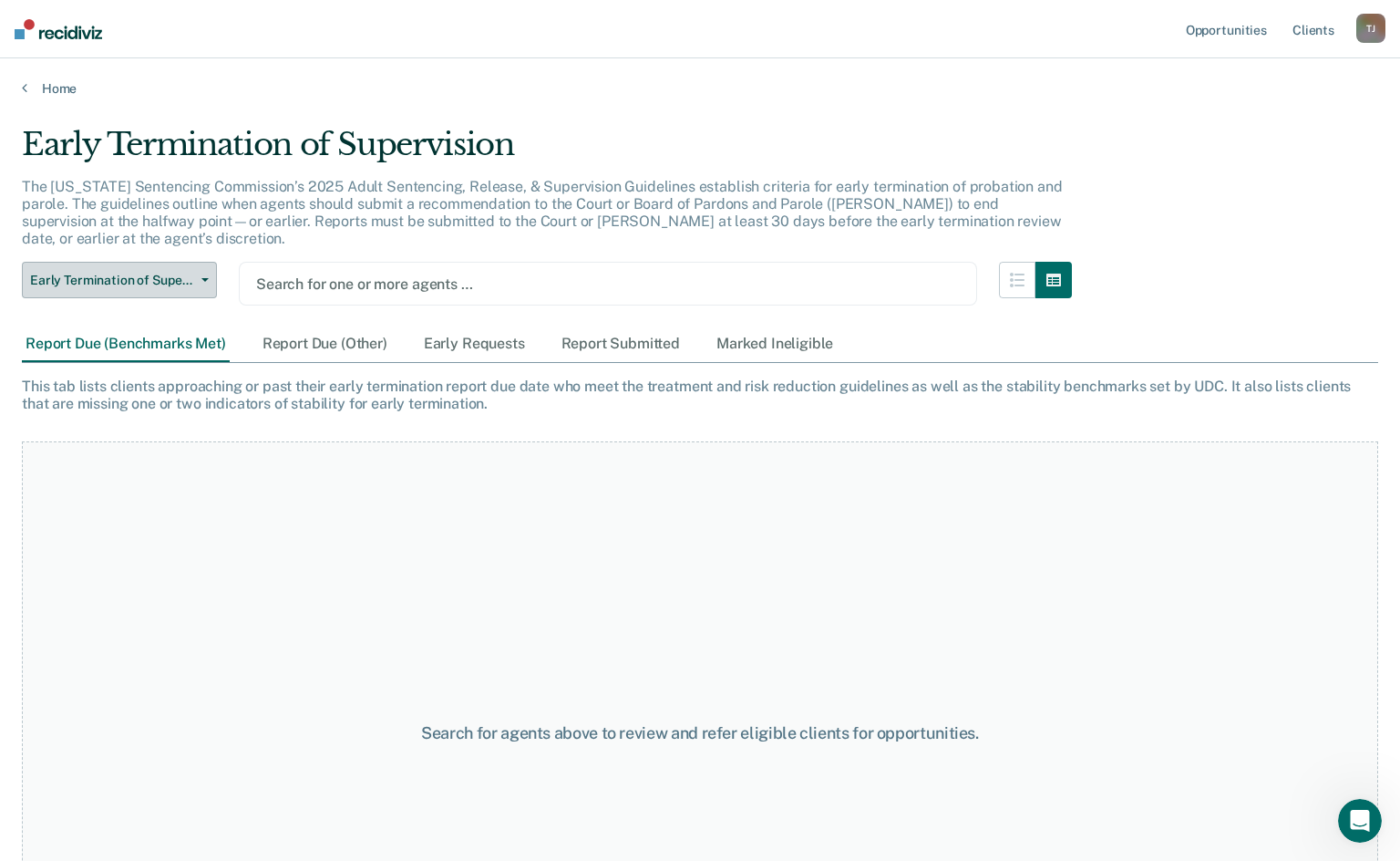
click at [206, 261] on button "Early Termination of Supervision" at bounding box center [119, 279] width 196 height 36
click at [1025, 272] on icon "button" at bounding box center [1017, 279] width 15 height 15
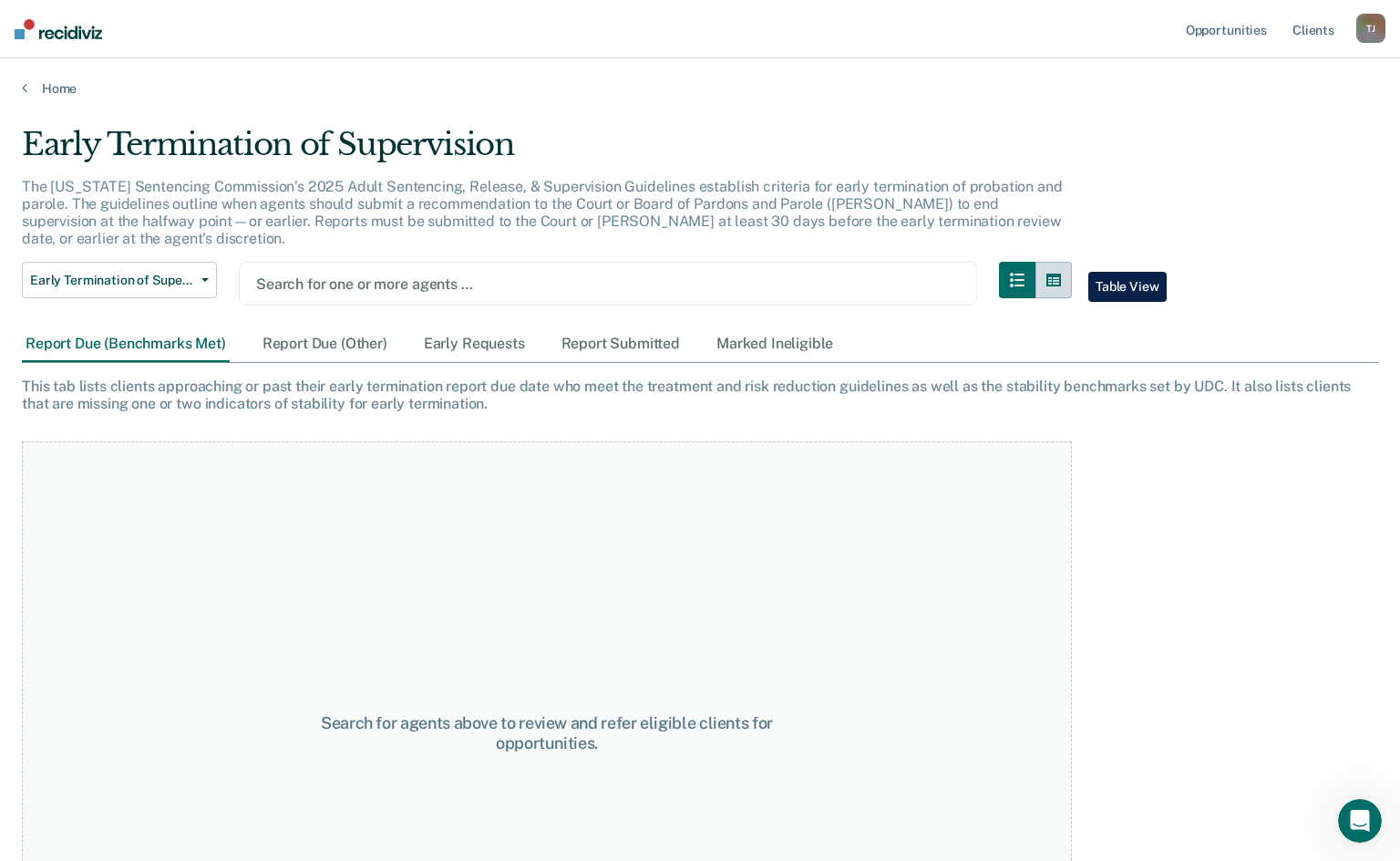
click at [1072, 261] on button "button" at bounding box center [1053, 279] width 36 height 36
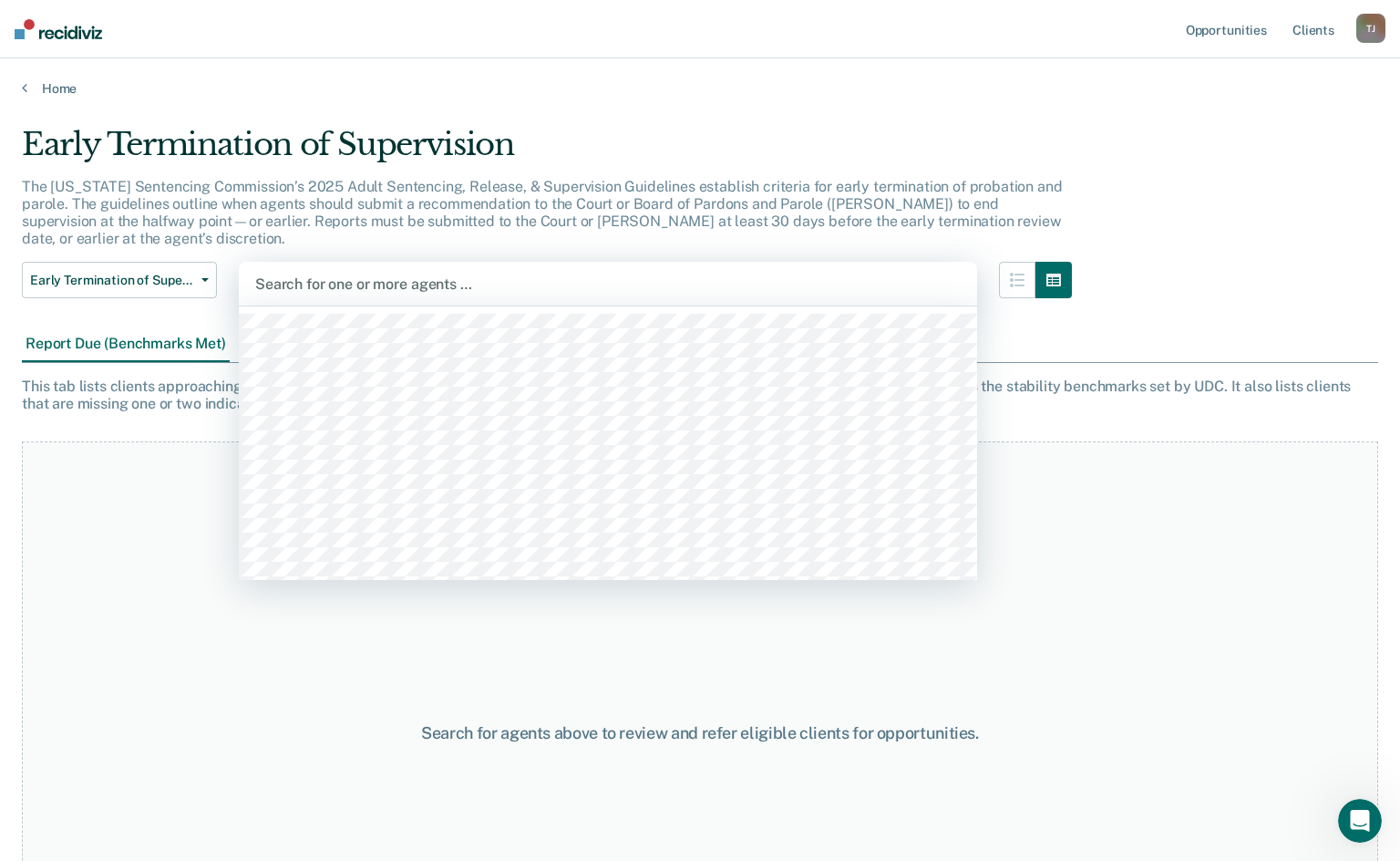
click at [641, 273] on div at bounding box center [608, 283] width 705 height 21
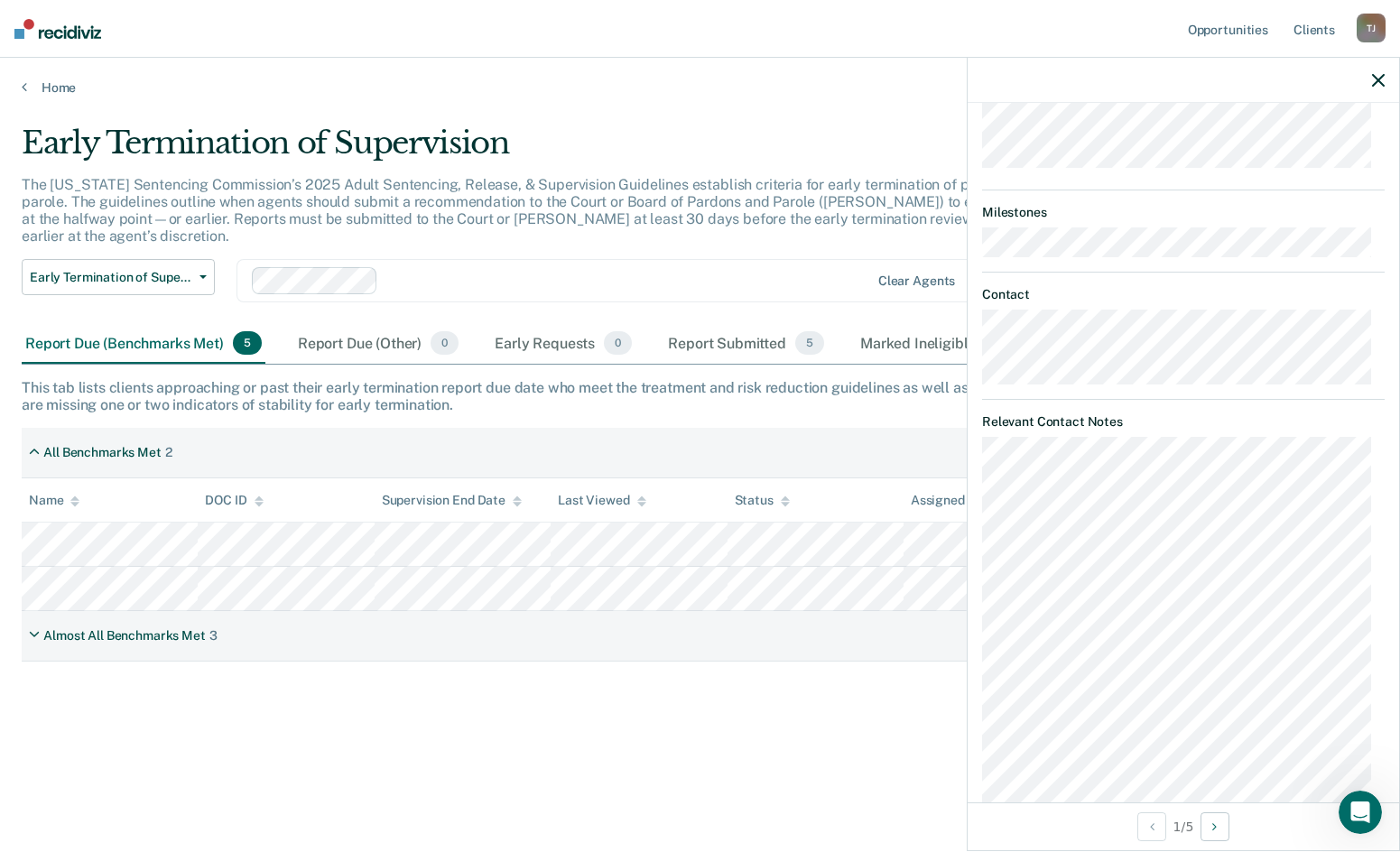
scroll to position [812, 0]
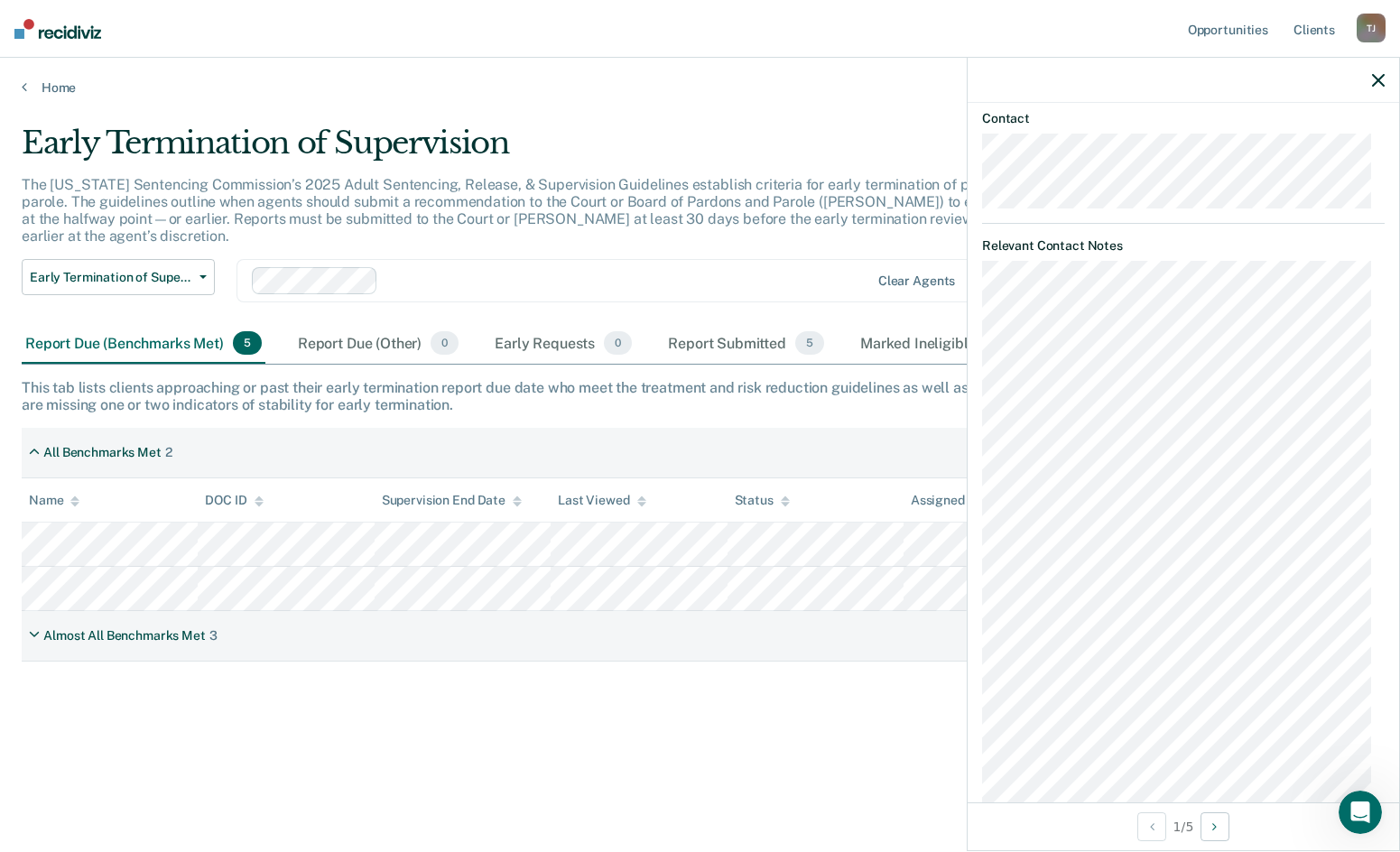
click at [624, 715] on div "Early Termination of Supervision The [US_STATE] Sentencing Commission’s 2025 Ad…" at bounding box center [700, 420] width 1357 height 592
click at [1381, 76] on icon "button" at bounding box center [1379, 80] width 13 height 13
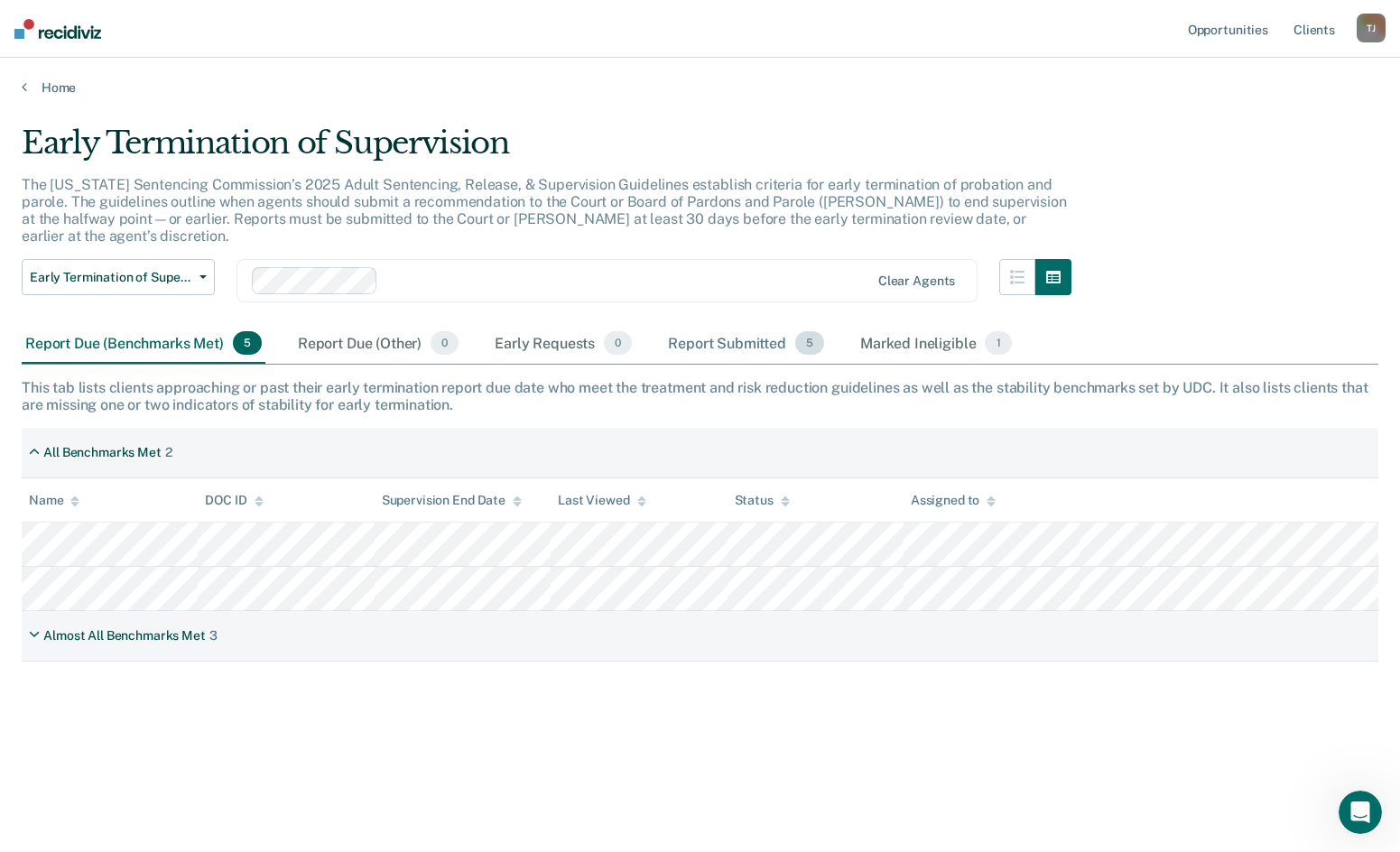
click at [771, 324] on div "Report Submitted 5" at bounding box center [746, 343] width 163 height 40
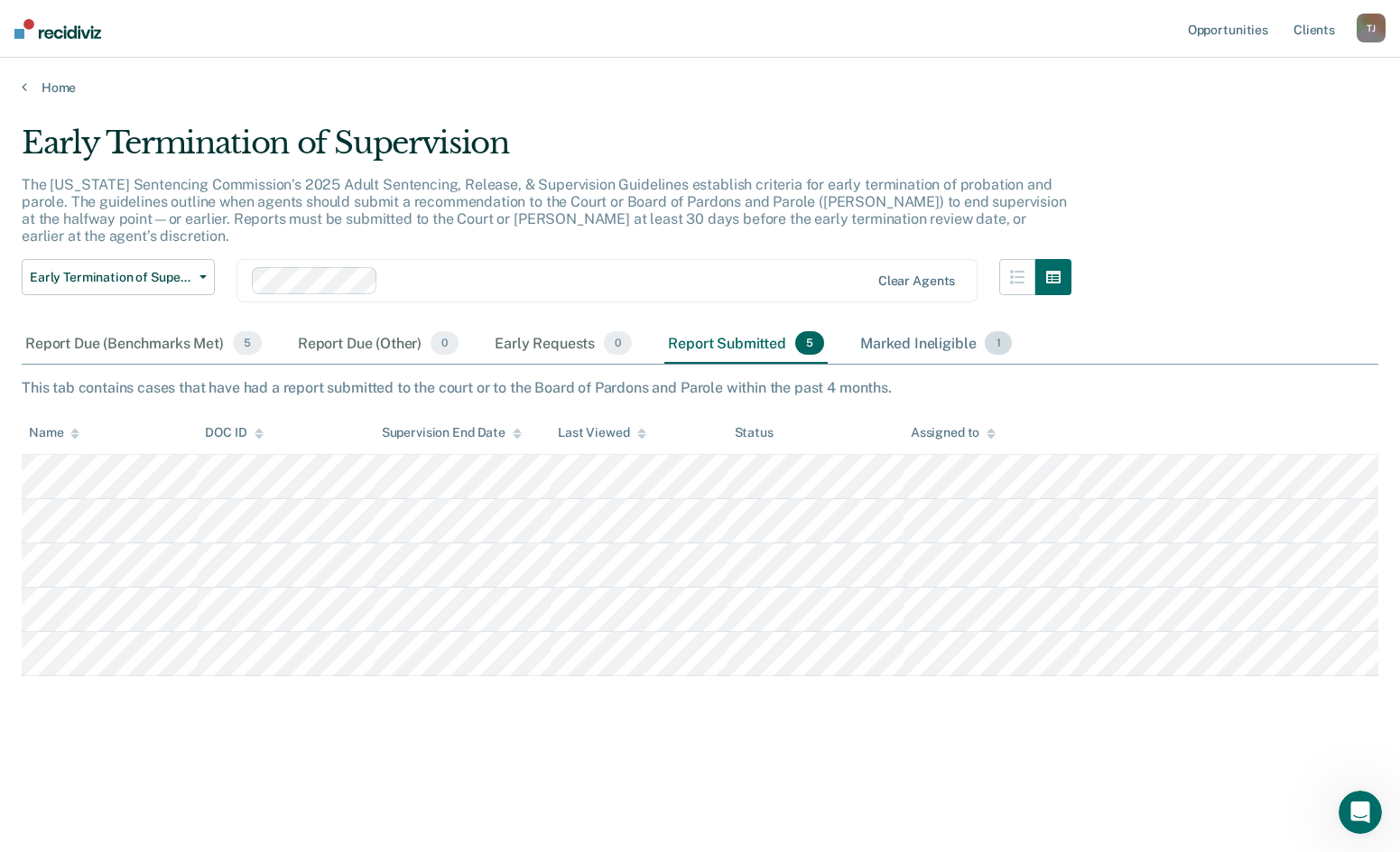
click at [909, 324] on div "Marked Ineligible 1" at bounding box center [936, 343] width 159 height 40
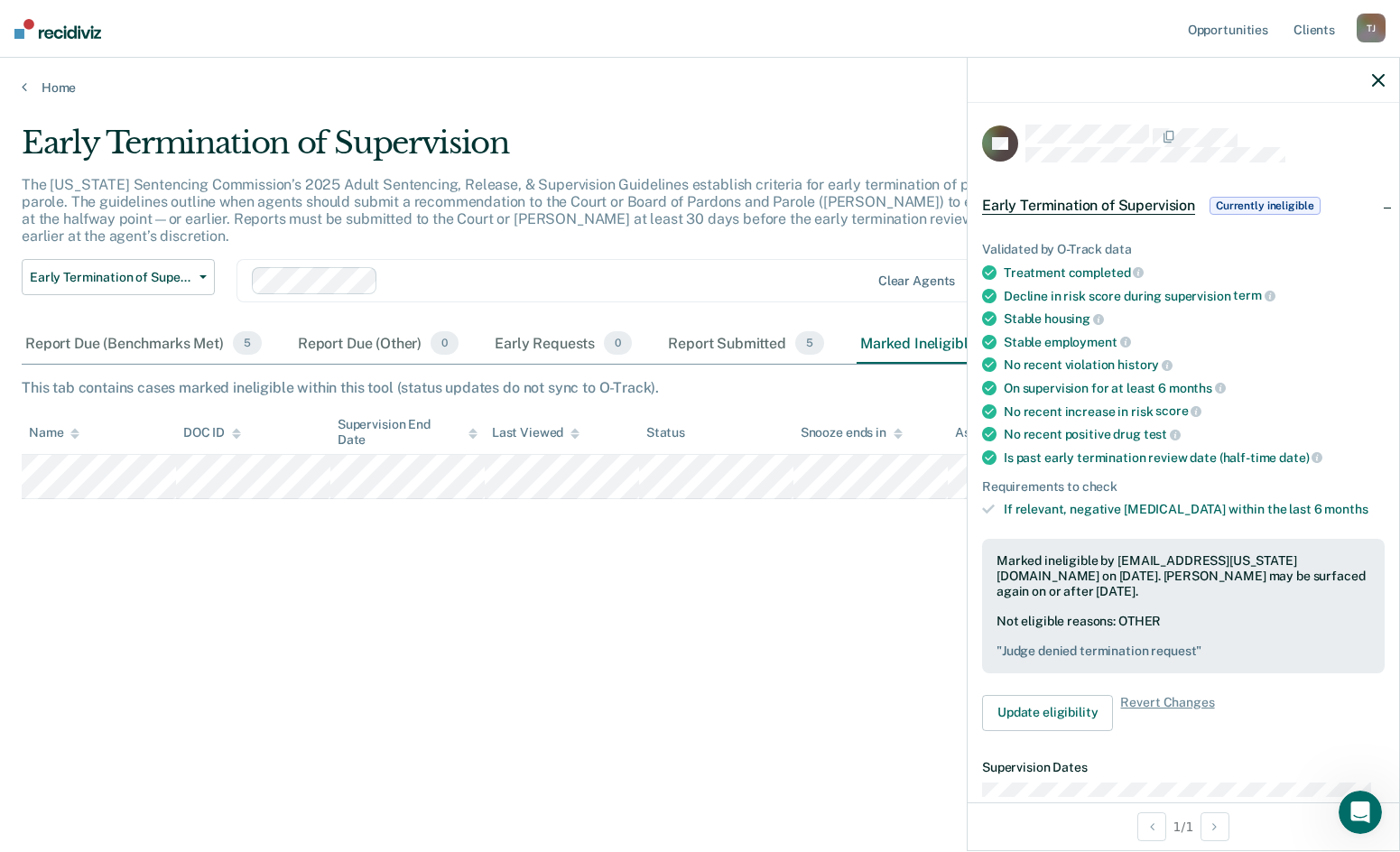
click at [1374, 78] on icon "button" at bounding box center [1379, 80] width 13 height 13
